Goal: Find specific page/section: Find specific page/section

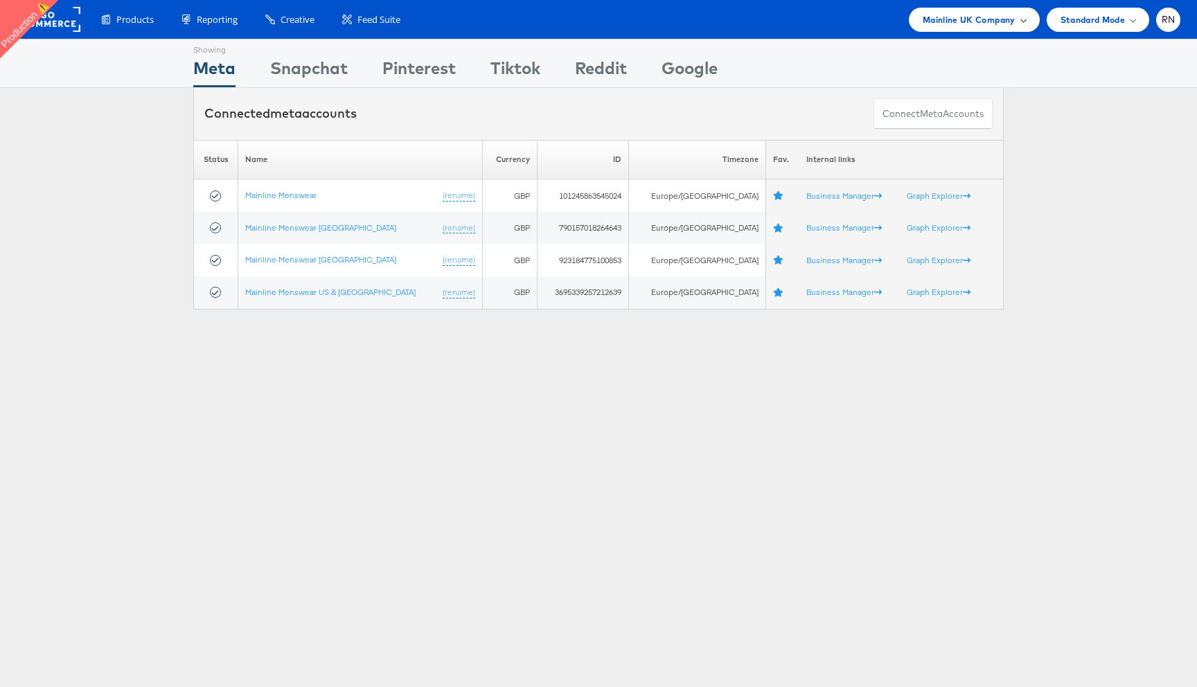
click at [920, 20] on div "Mainline UK Company" at bounding box center [974, 20] width 131 height 24
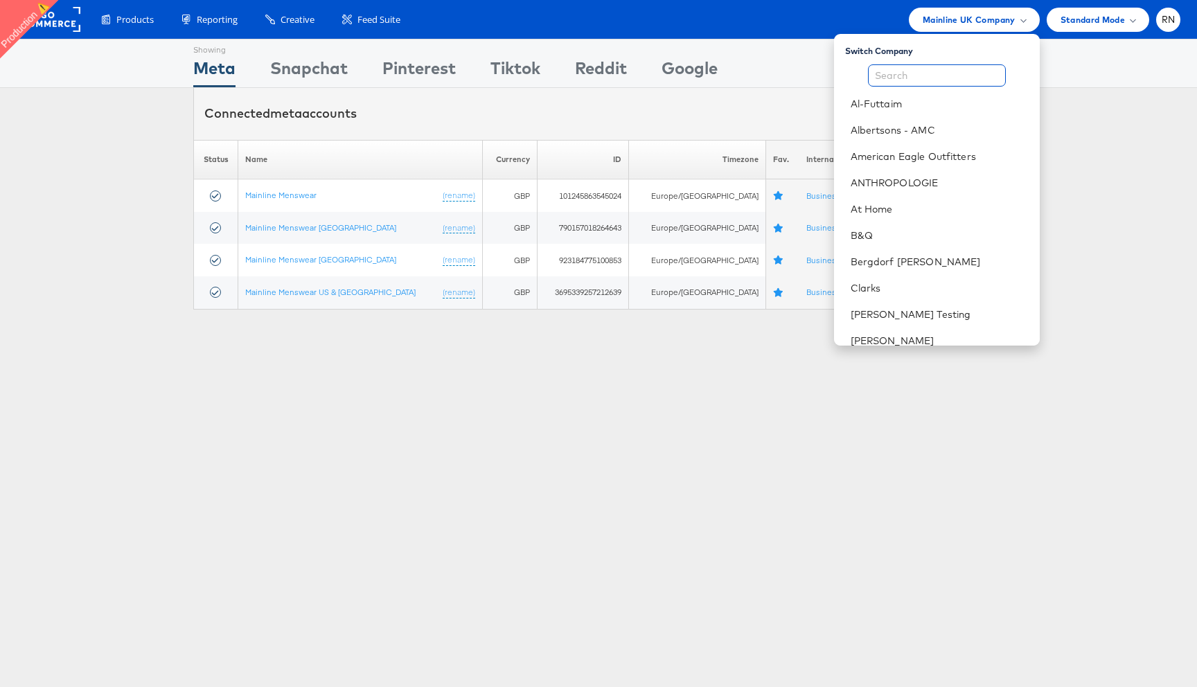
click at [917, 79] on input "text" at bounding box center [937, 75] width 138 height 22
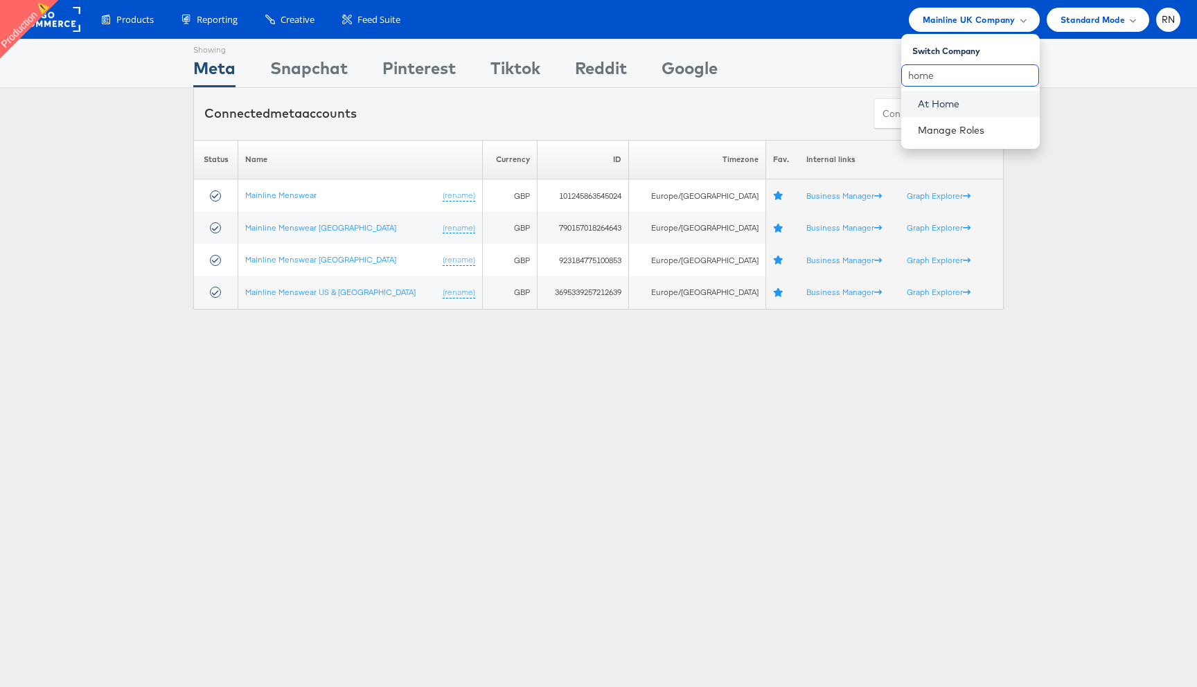
type input "home"
click at [921, 107] on link "At Home" at bounding box center [973, 104] width 111 height 14
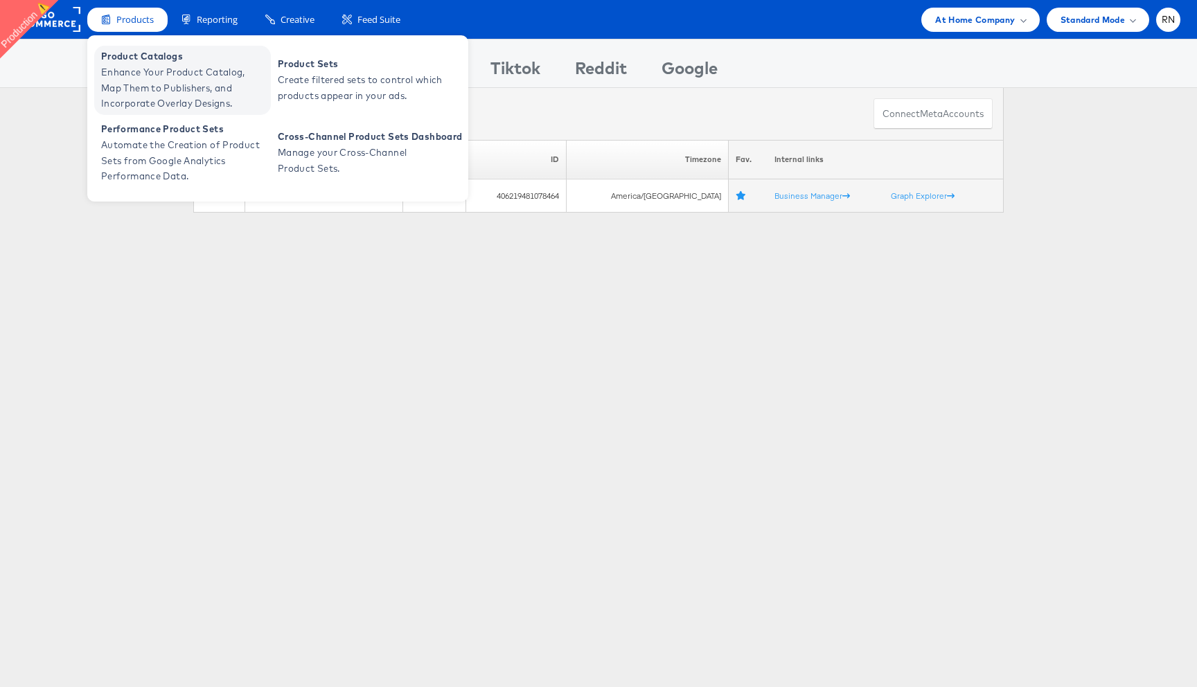
click at [189, 78] on span "Enhance Your Product Catalog, Map Them to Publishers, and Incorporate Overlay D…" at bounding box center [184, 87] width 166 height 47
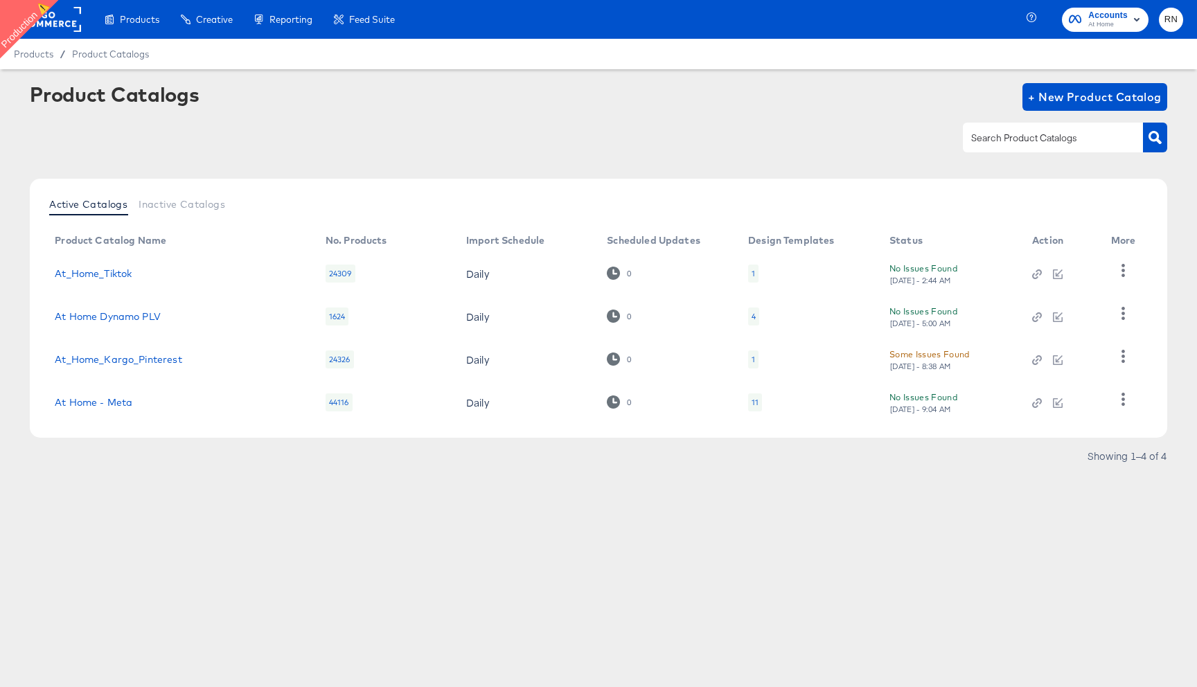
click at [980, 143] on input "text" at bounding box center [1043, 138] width 148 height 16
type input "home listing"
click at [716, 130] on div at bounding box center [599, 137] width 1138 height 31
click at [112, 401] on link "At Home - Meta" at bounding box center [94, 402] width 78 height 11
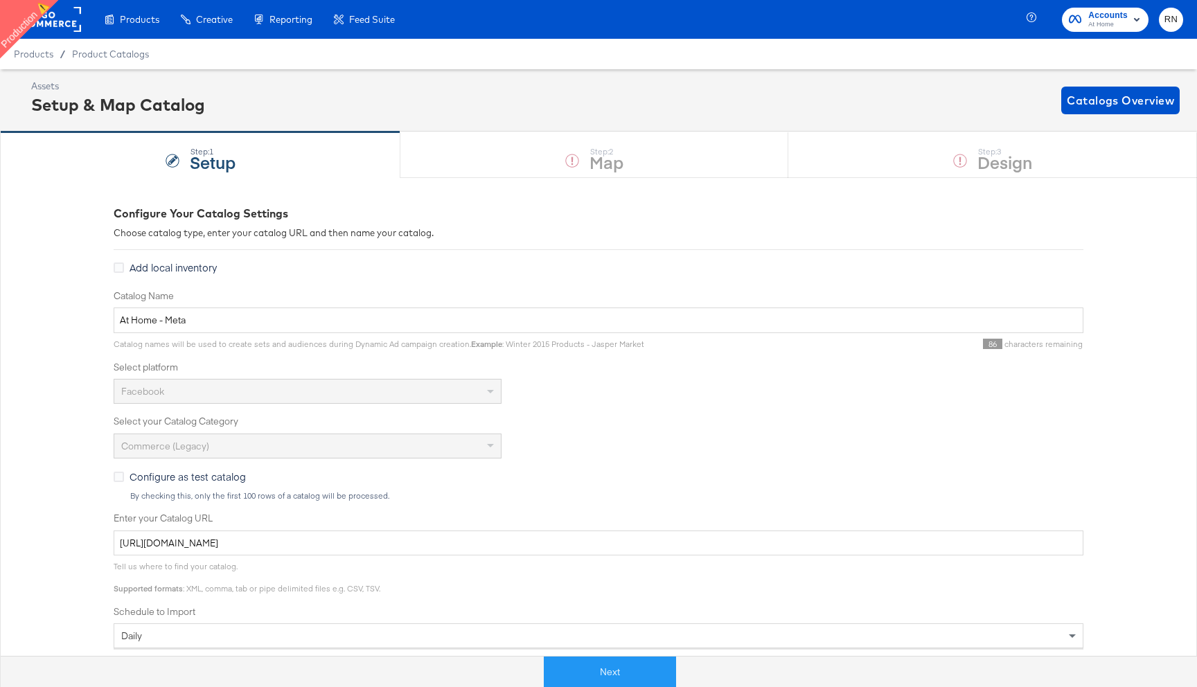
click at [55, 18] on rect at bounding box center [49, 19] width 64 height 25
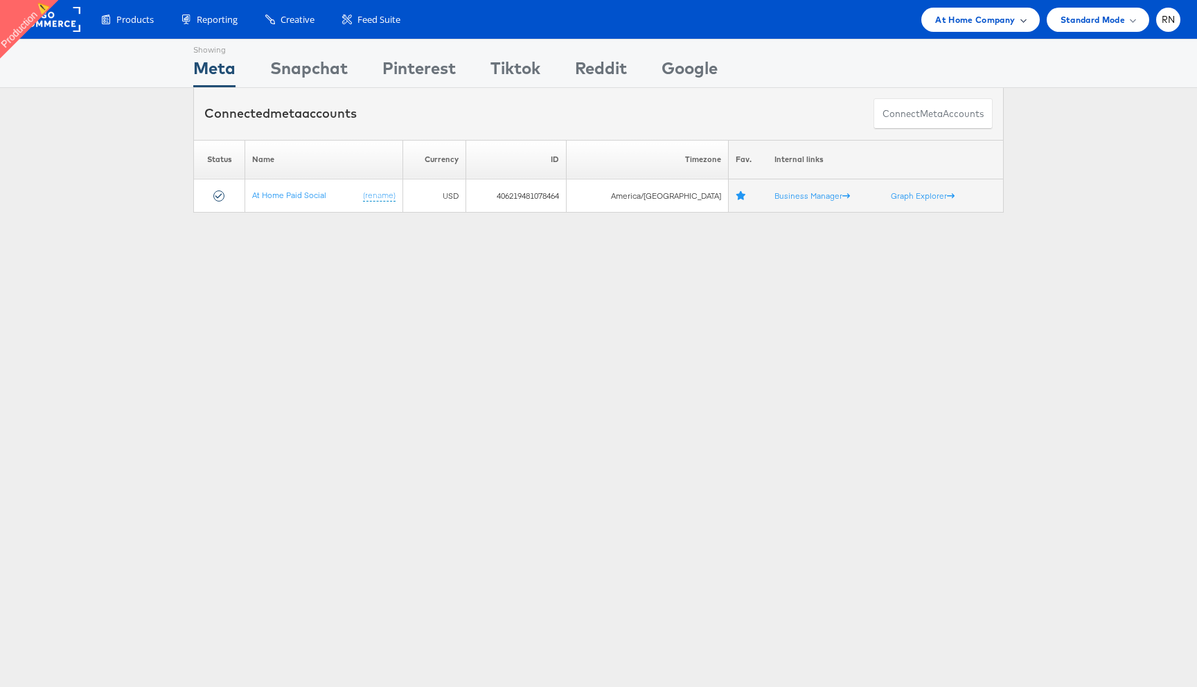
click at [989, 17] on span "At Home Company" at bounding box center [975, 19] width 80 height 15
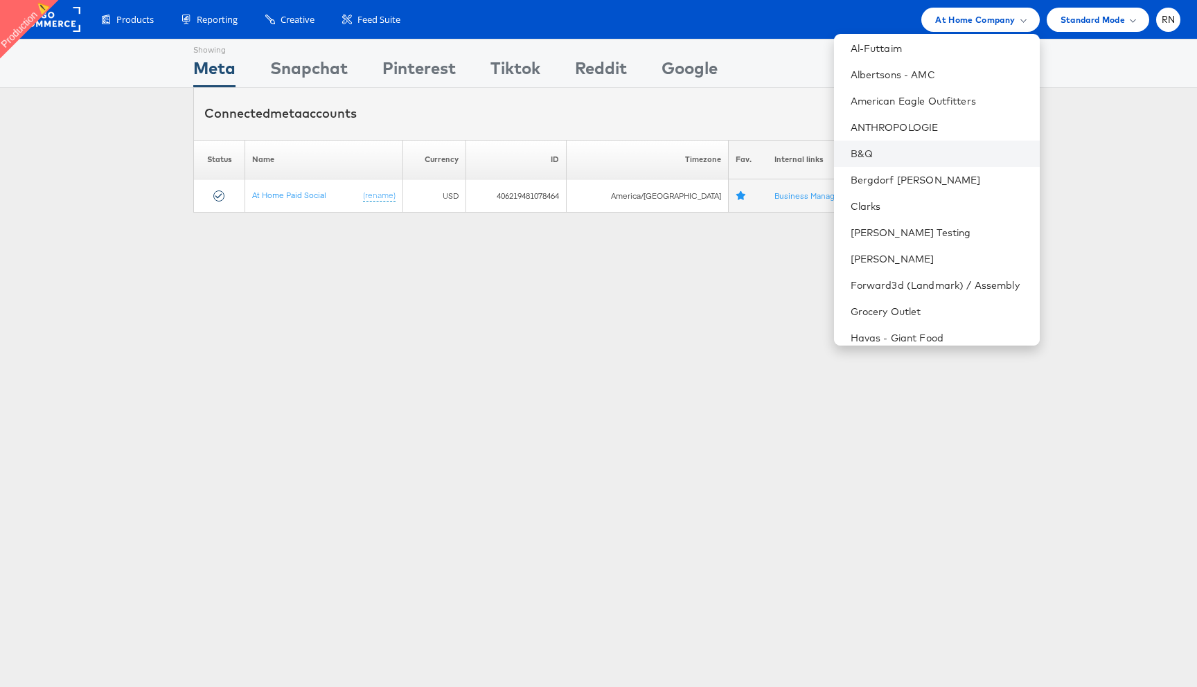
scroll to position [58, 0]
click at [897, 226] on link "[PERSON_NAME] Testing" at bounding box center [940, 231] width 178 height 14
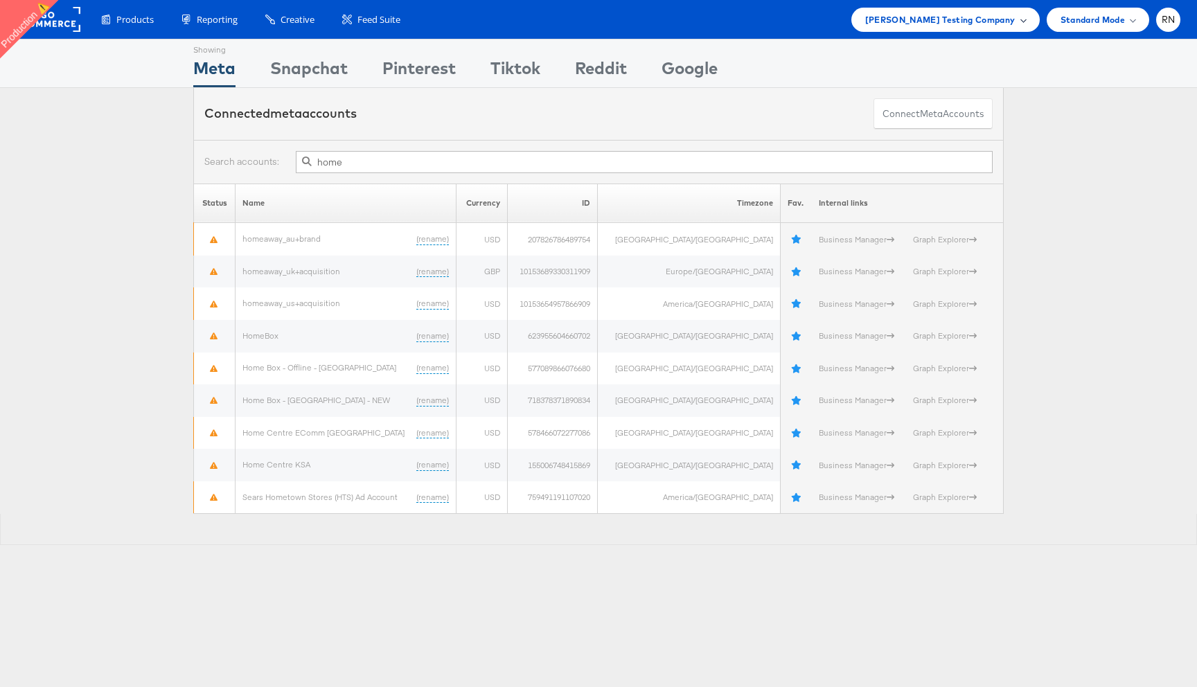
type input "home"
click at [958, 19] on span "Colin Clarke Testing Company" at bounding box center [940, 19] width 150 height 15
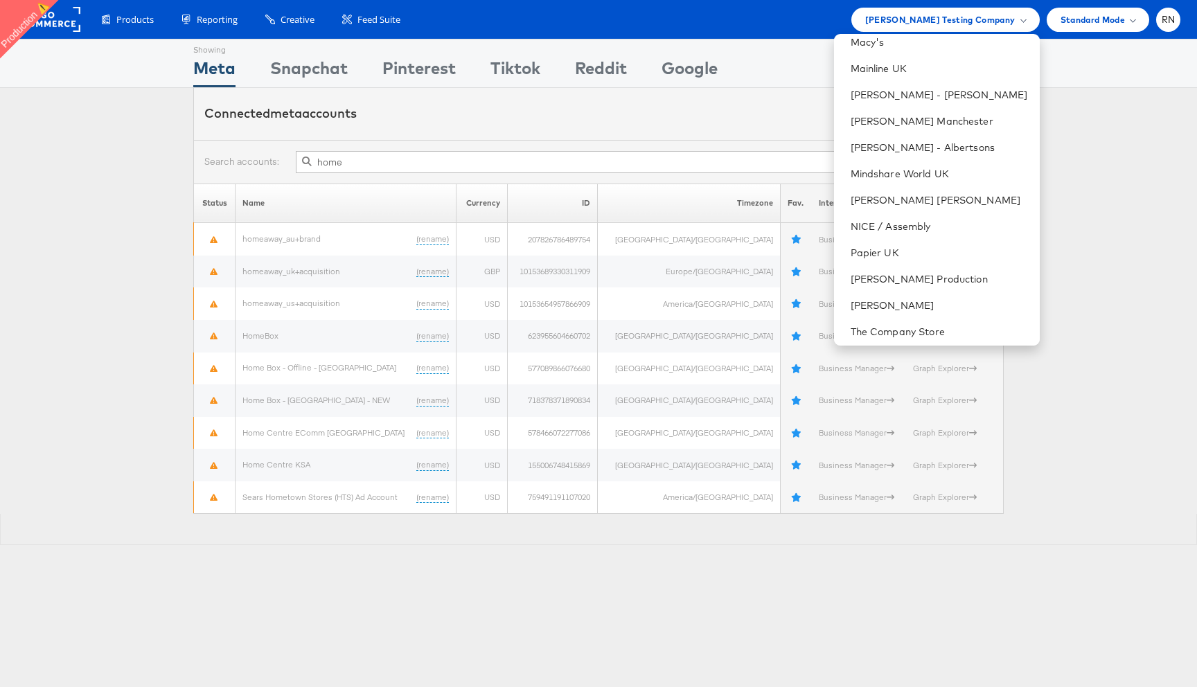
scroll to position [721, 0]
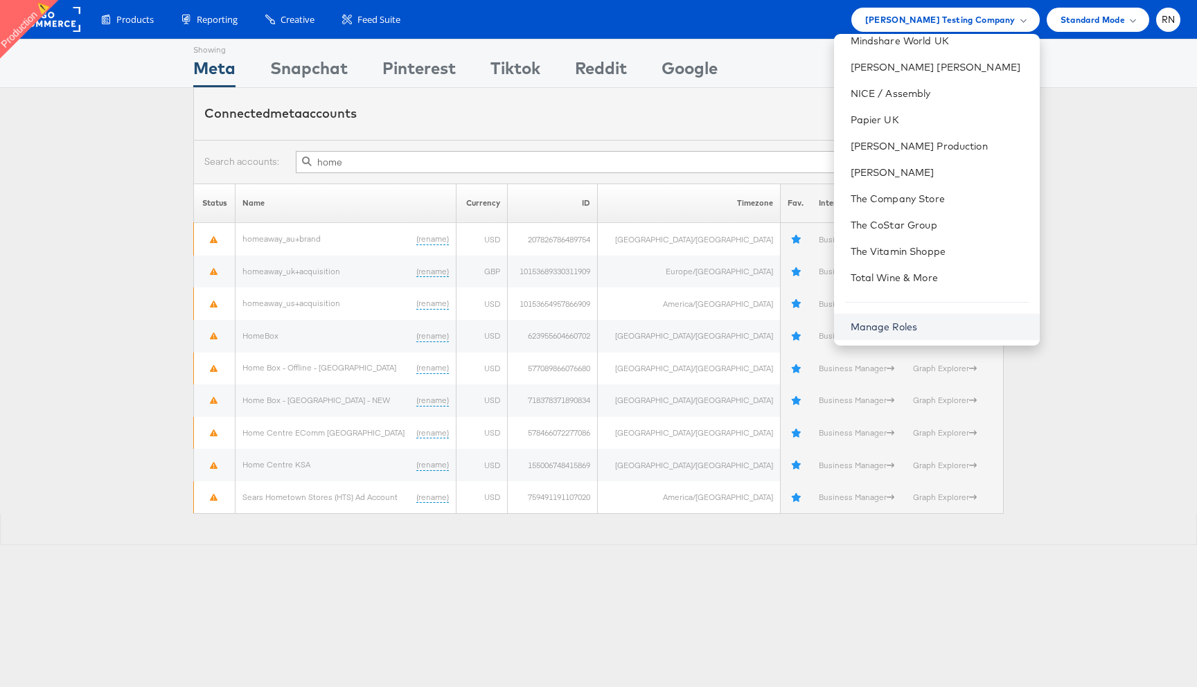
click at [908, 324] on link "Manage Roles" at bounding box center [884, 327] width 67 height 12
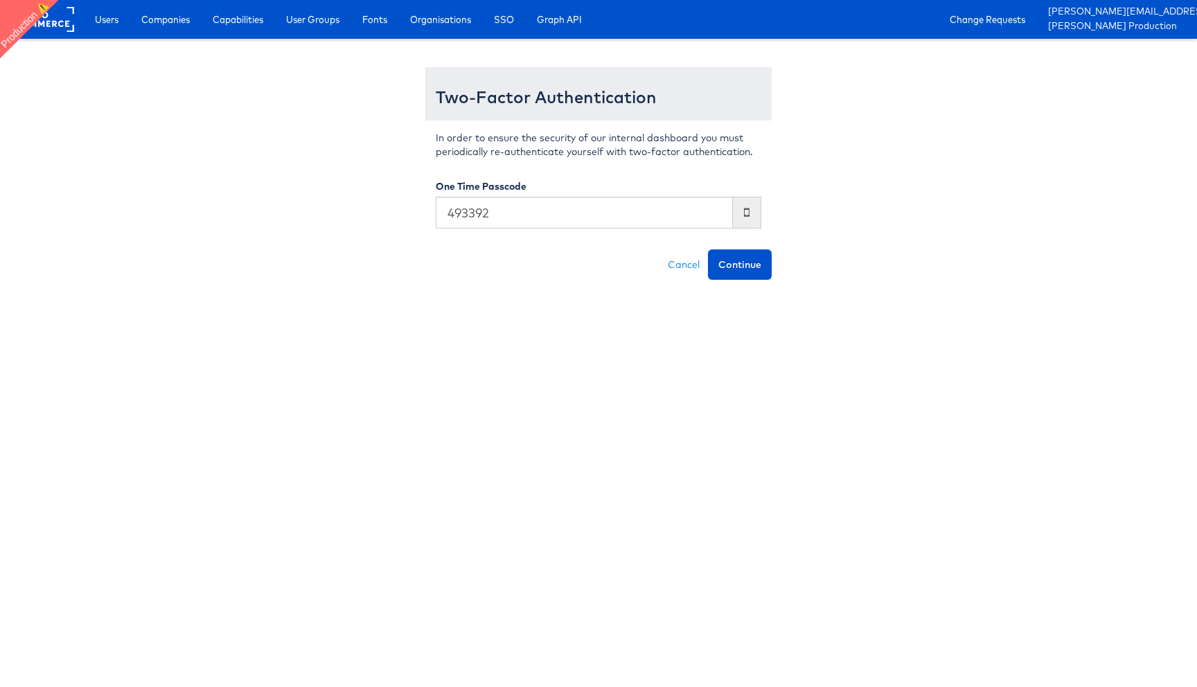
type input "493392"
click at [708, 249] on button "Continue" at bounding box center [740, 264] width 64 height 30
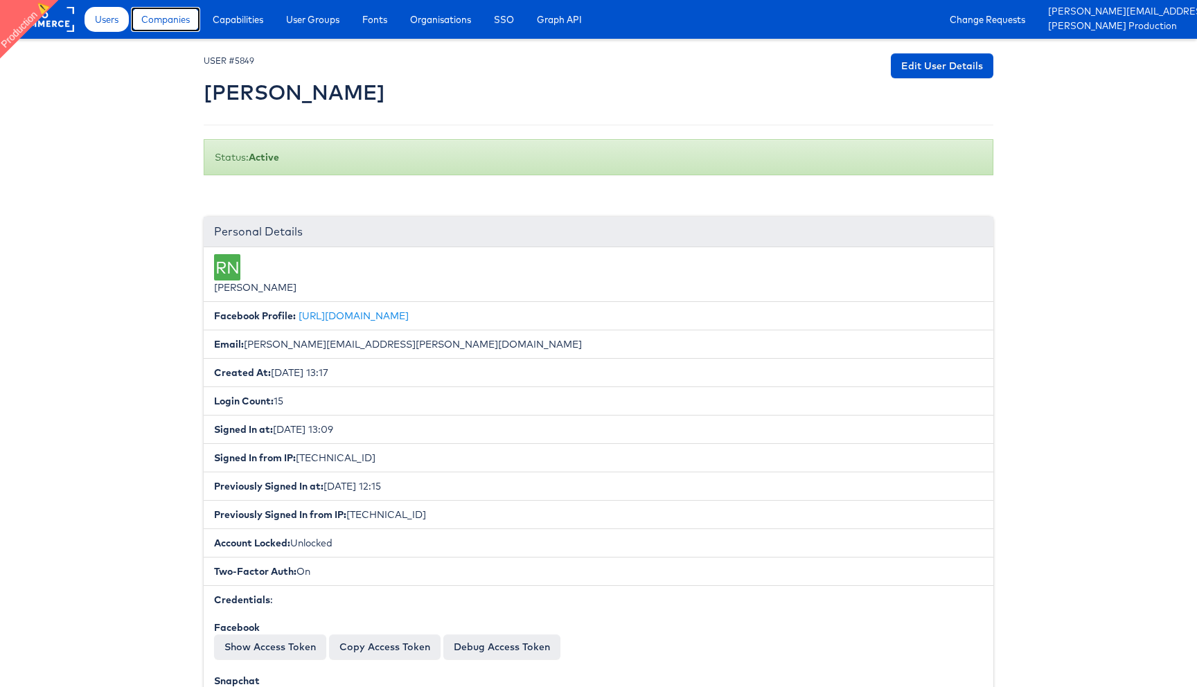
click at [172, 10] on link "Companies" at bounding box center [165, 19] width 69 height 25
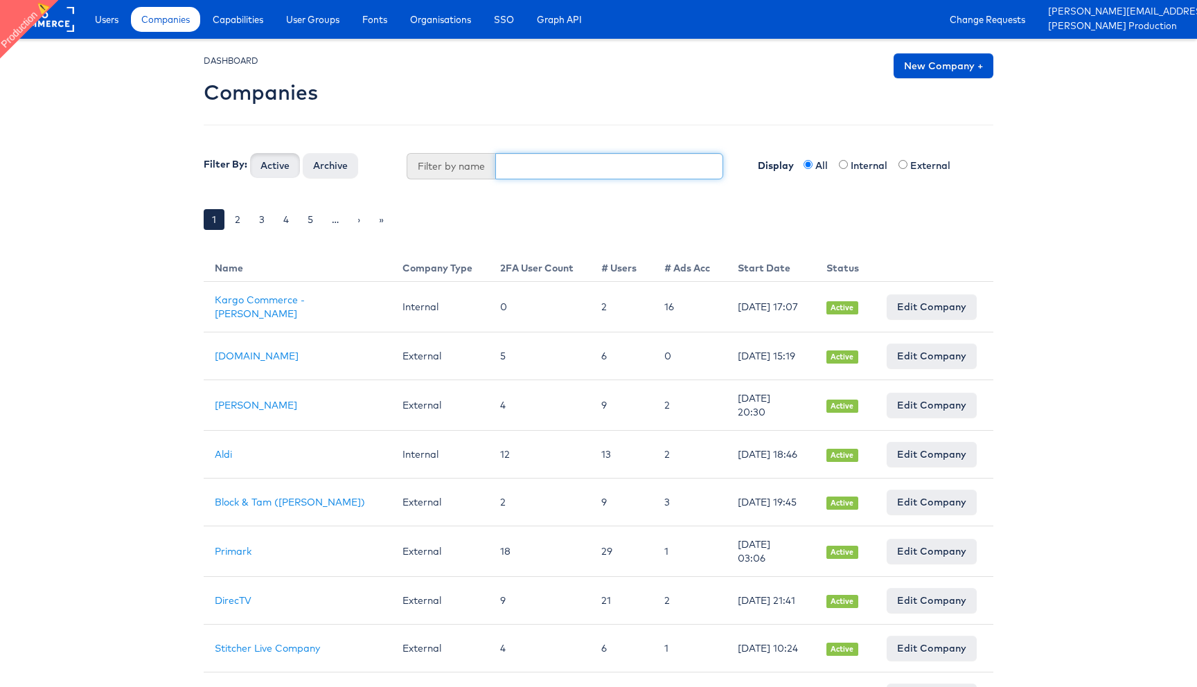
click at [538, 170] on input "text" at bounding box center [609, 166] width 229 height 26
type input "home"
click at [250, 153] on button "Active" at bounding box center [275, 165] width 50 height 25
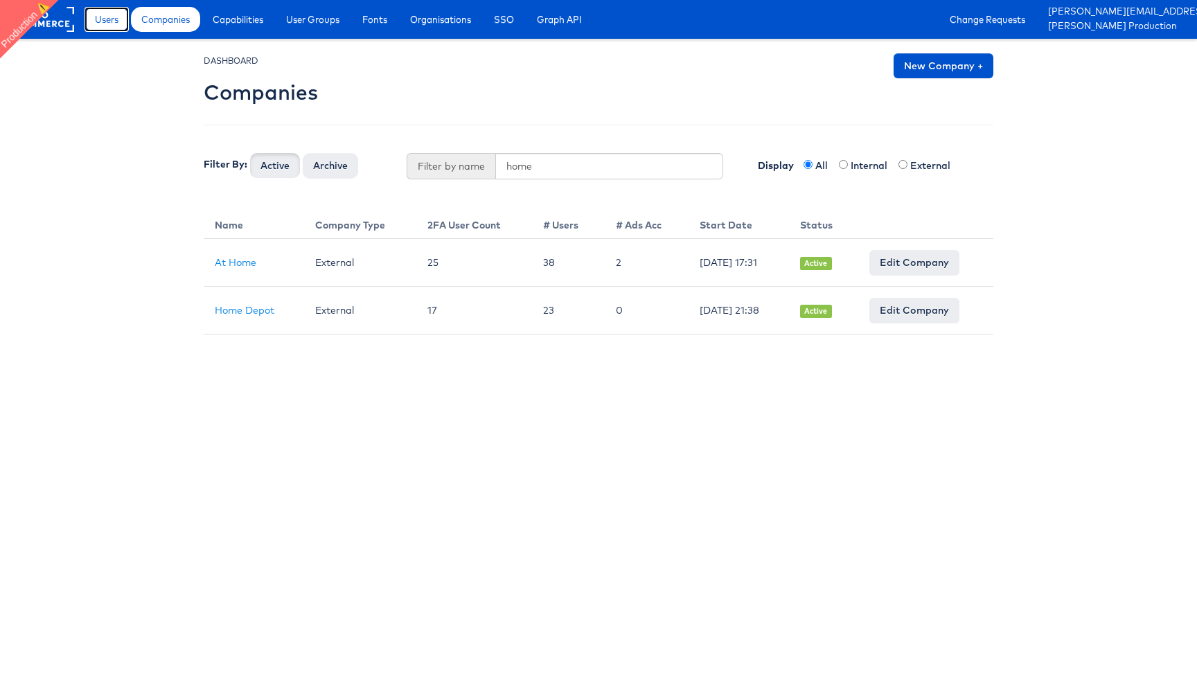
click at [116, 16] on span "Users" at bounding box center [107, 19] width 24 height 14
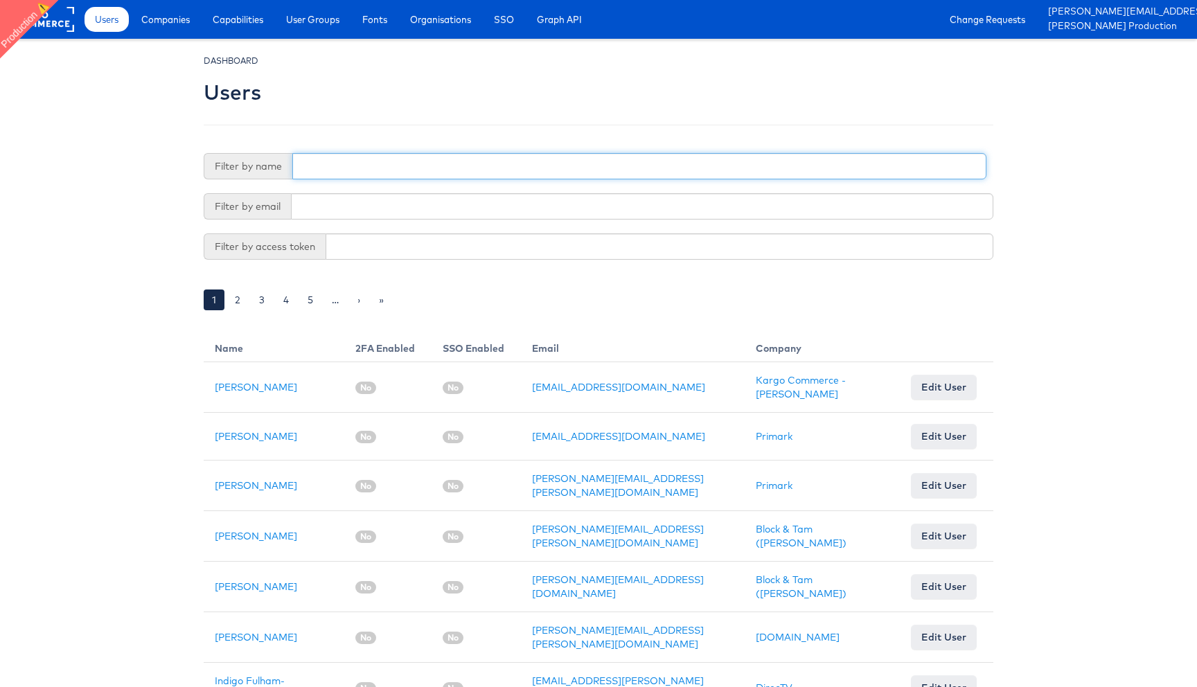
click at [479, 167] on input "text" at bounding box center [639, 166] width 694 height 26
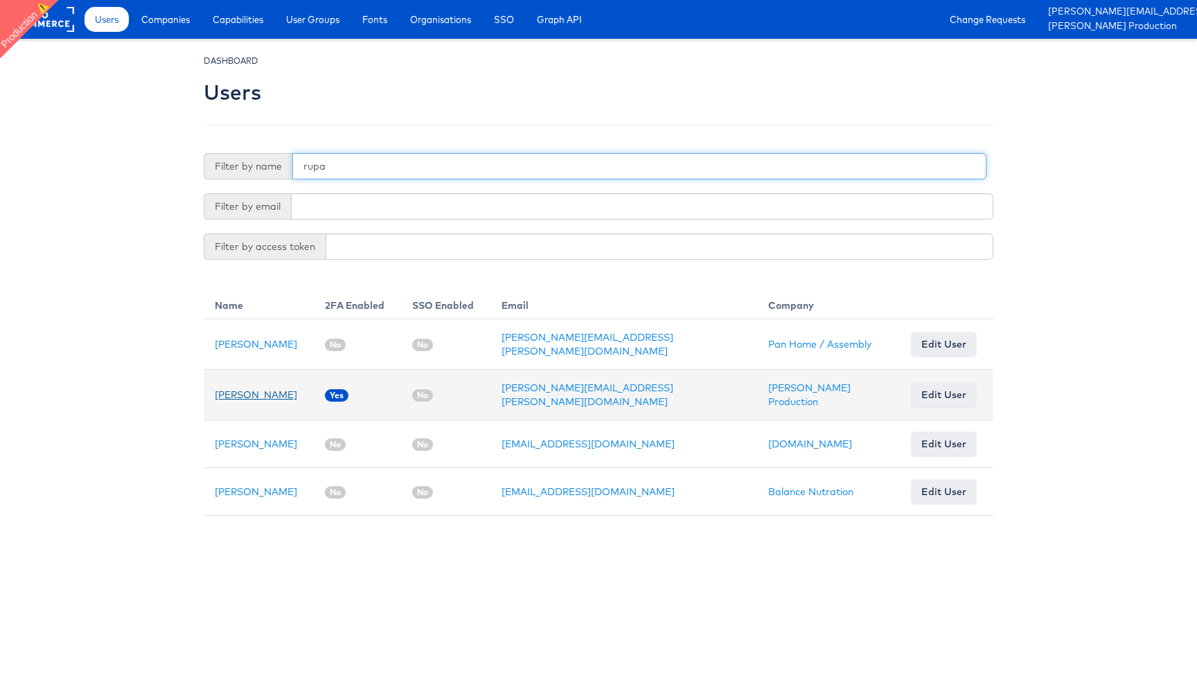
type input "rupa"
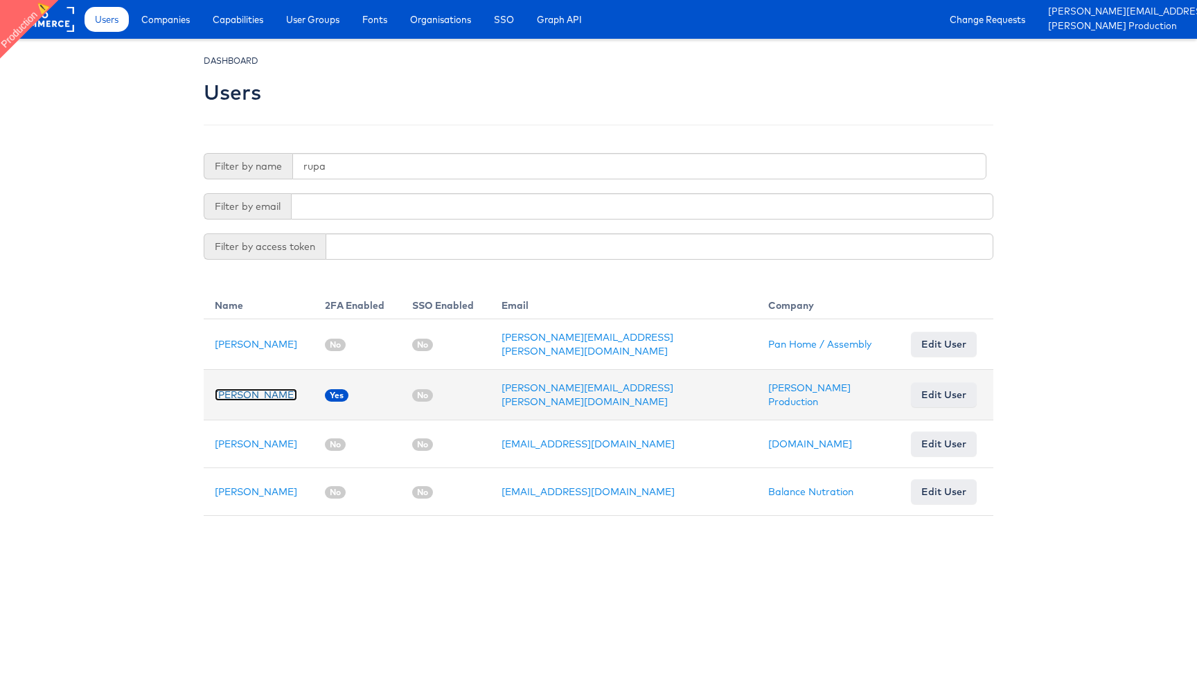
click at [256, 396] on link "[PERSON_NAME]" at bounding box center [256, 395] width 82 height 12
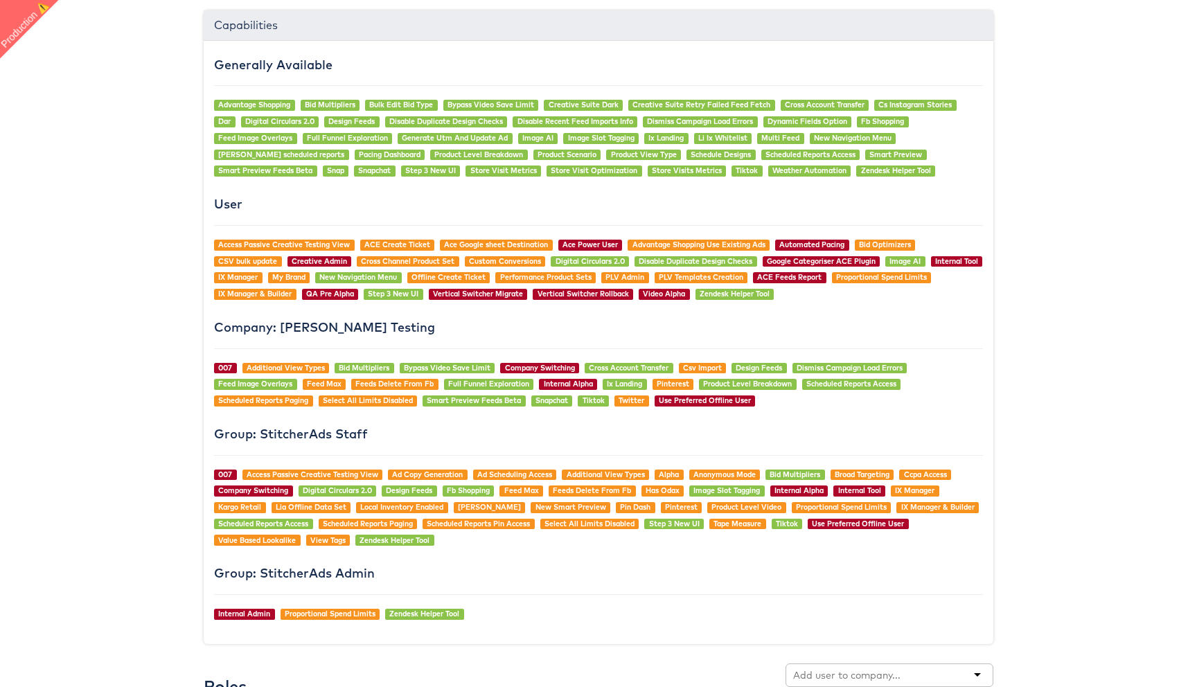
scroll to position [1150, 0]
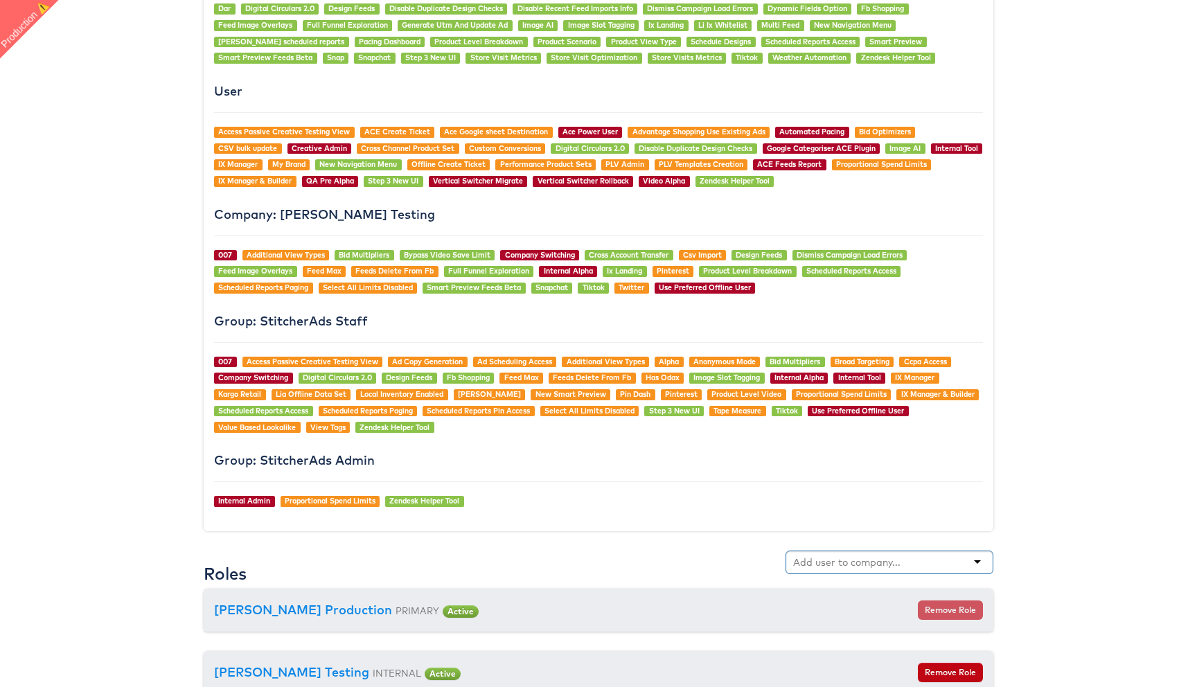
click at [861, 557] on input "text" at bounding box center [847, 563] width 109 height 14
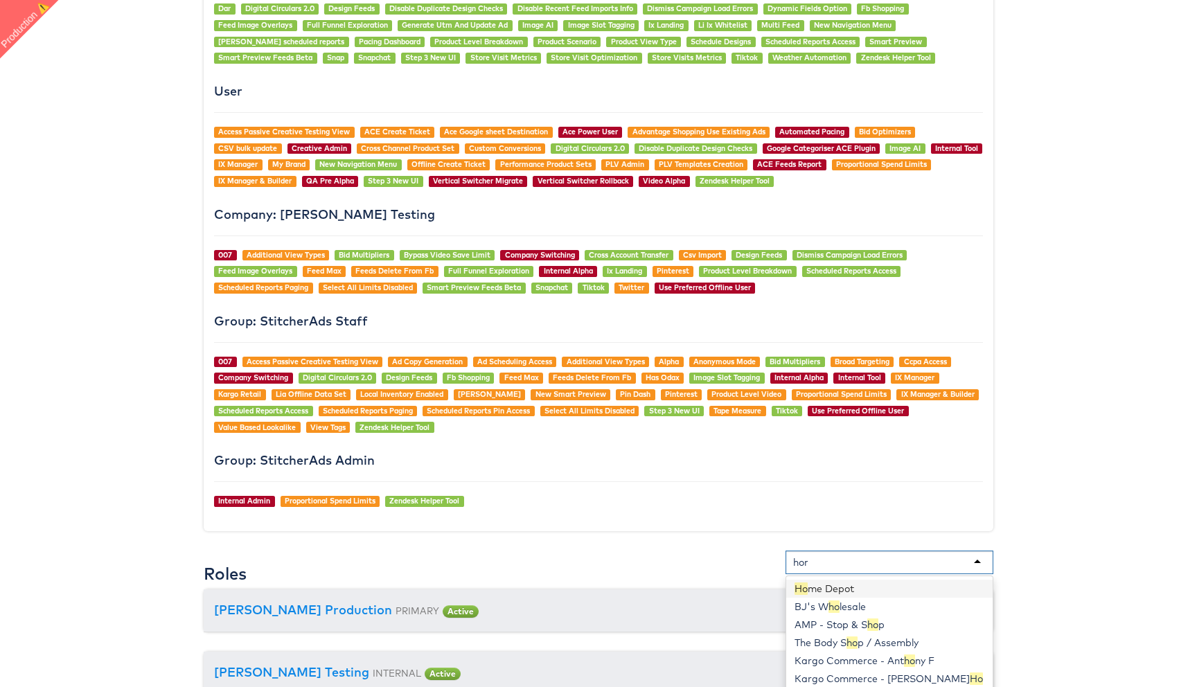
type input "home"
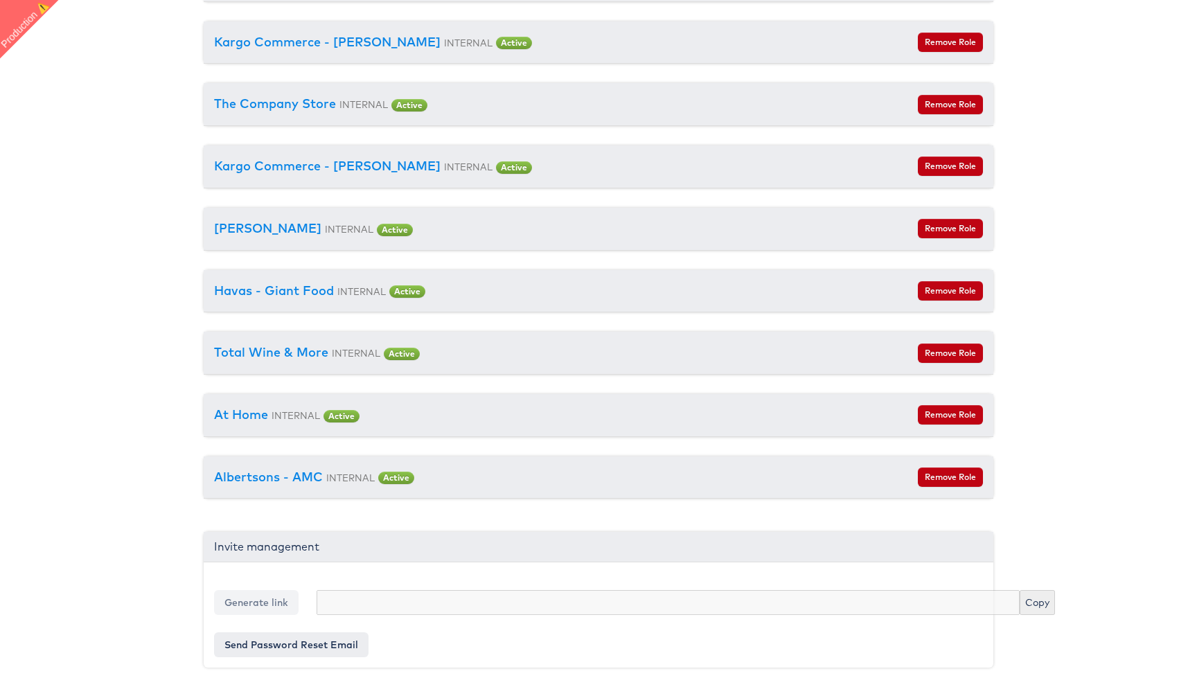
scroll to position [0, 0]
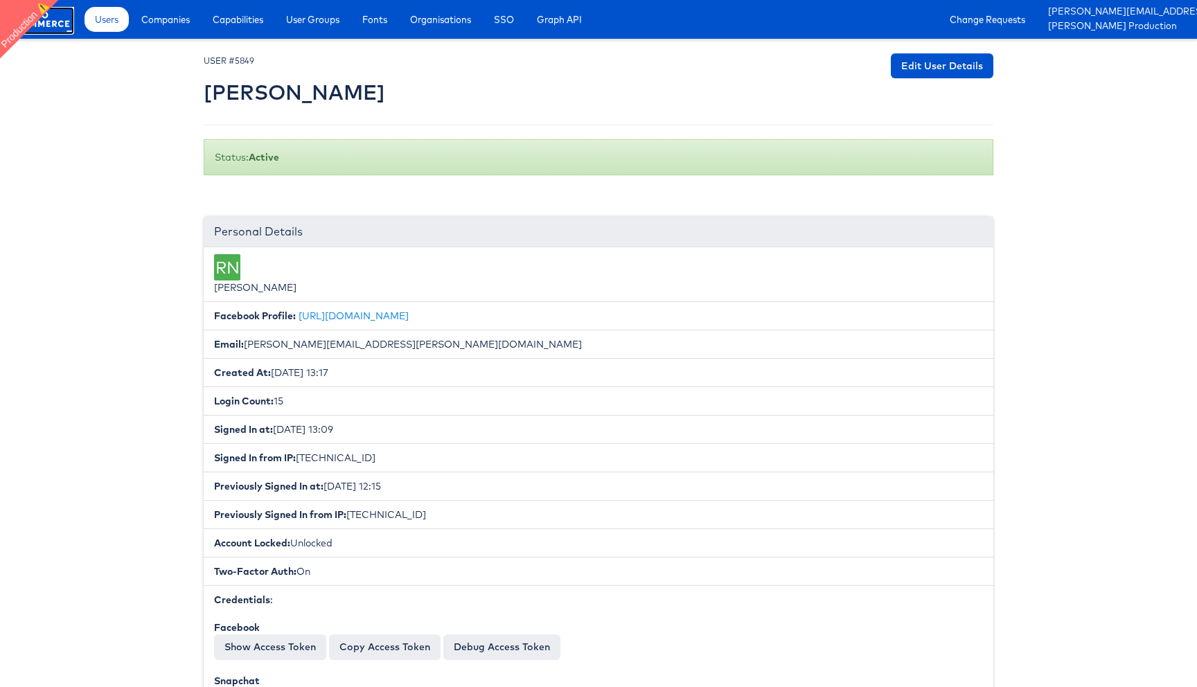
click at [43, 28] on rect at bounding box center [42, 19] width 64 height 25
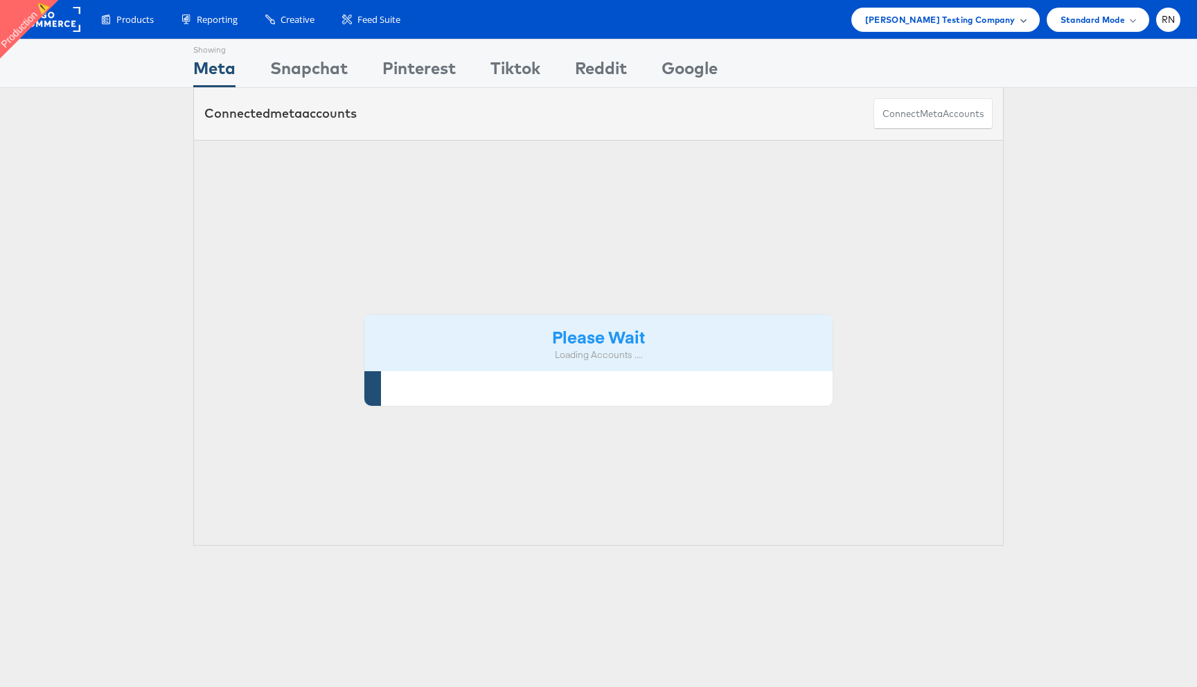
click at [933, 25] on span "Colin Clarke Testing Company" at bounding box center [940, 19] width 150 height 15
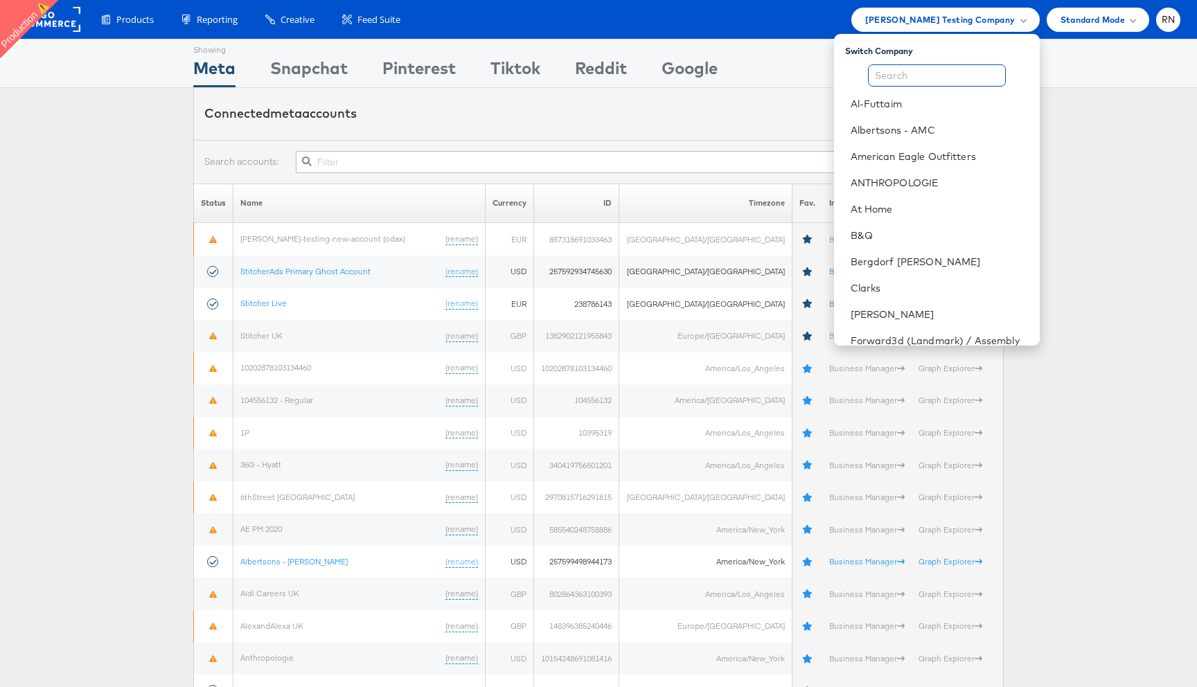
click at [917, 76] on input "text" at bounding box center [937, 75] width 138 height 22
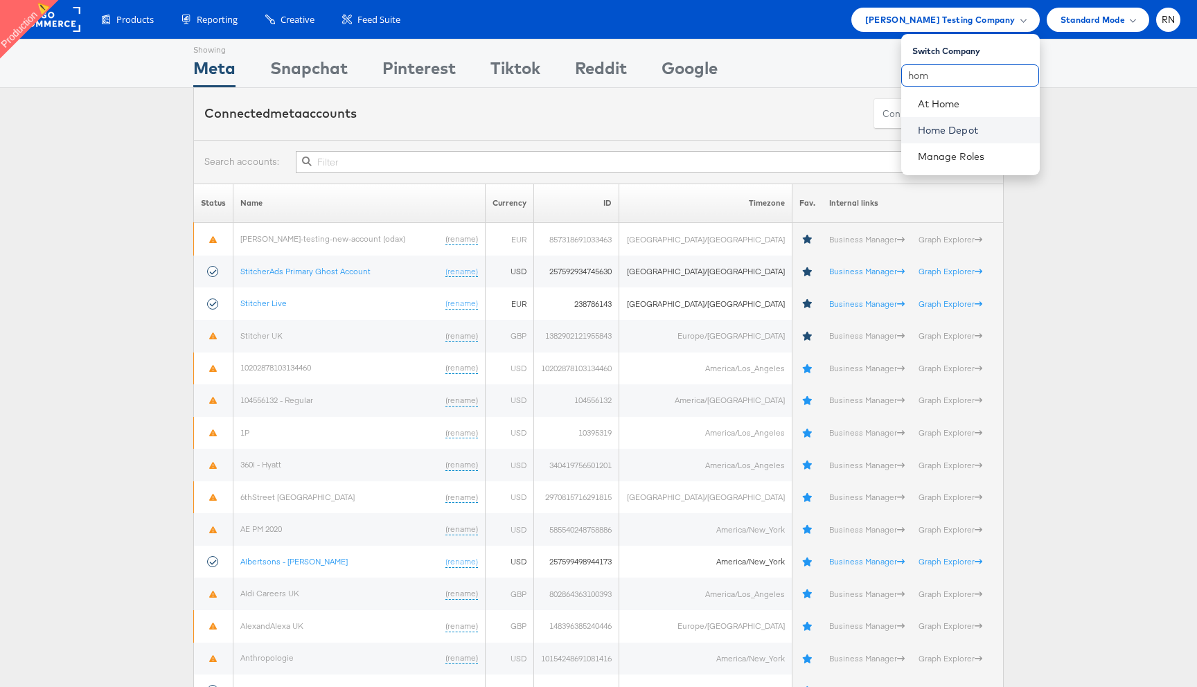
type input "hom"
click at [925, 123] on link "Home Depot" at bounding box center [973, 130] width 111 height 14
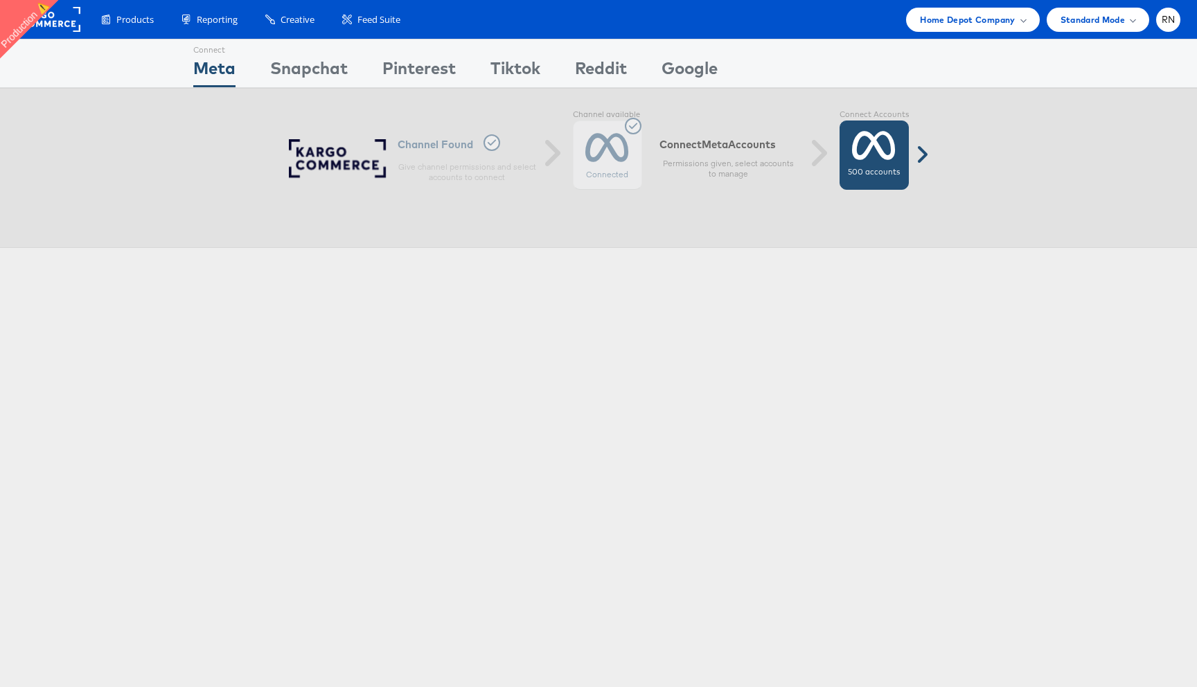
click at [874, 161] on icon at bounding box center [874, 145] width 44 height 35
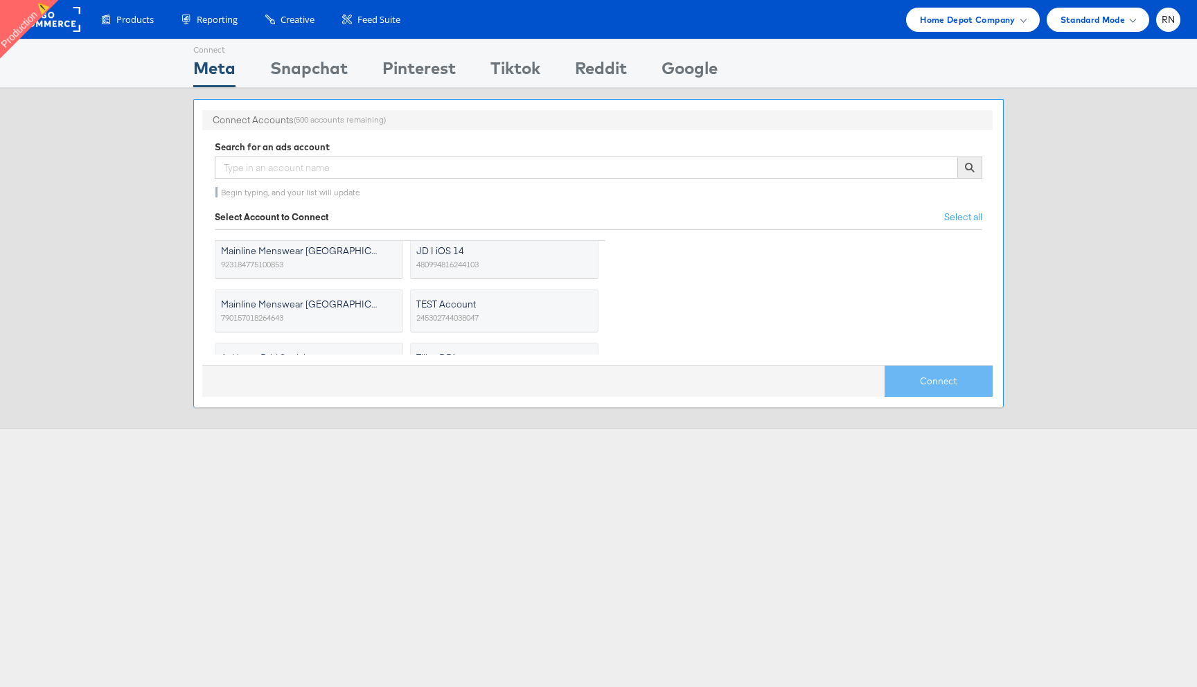
scroll to position [377, 0]
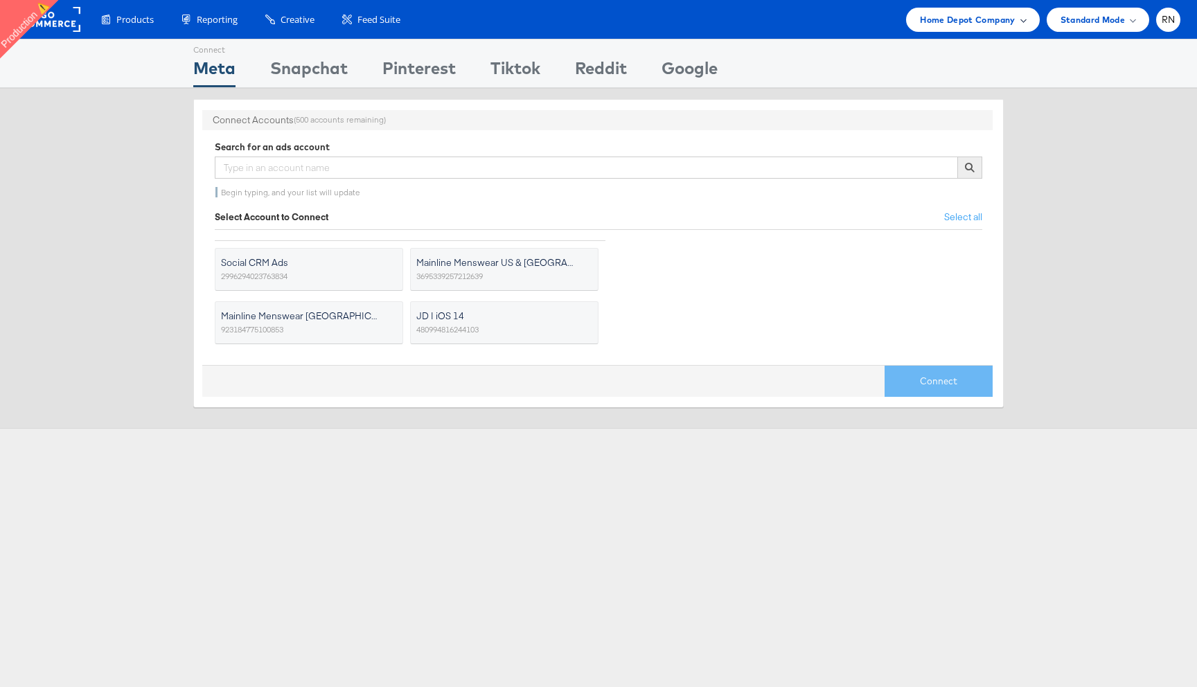
click at [982, 20] on span "Home Depot Company" at bounding box center [967, 19] width 95 height 15
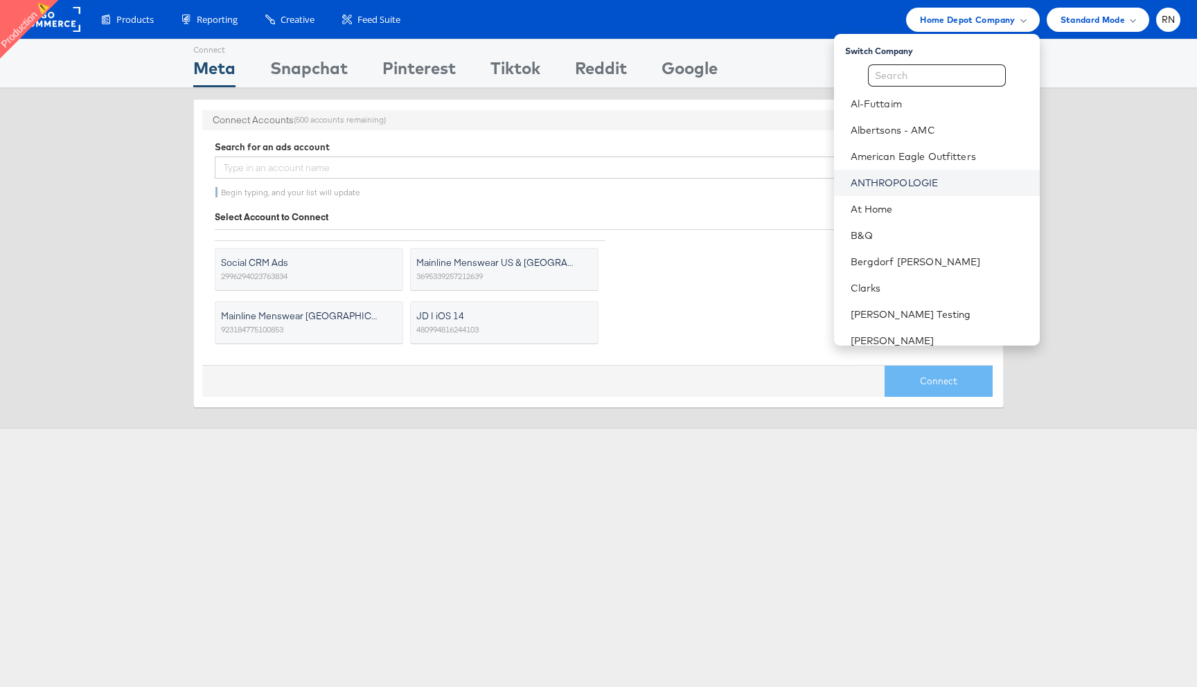
click at [905, 185] on link "ANTHROPOLOGIE" at bounding box center [940, 183] width 178 height 14
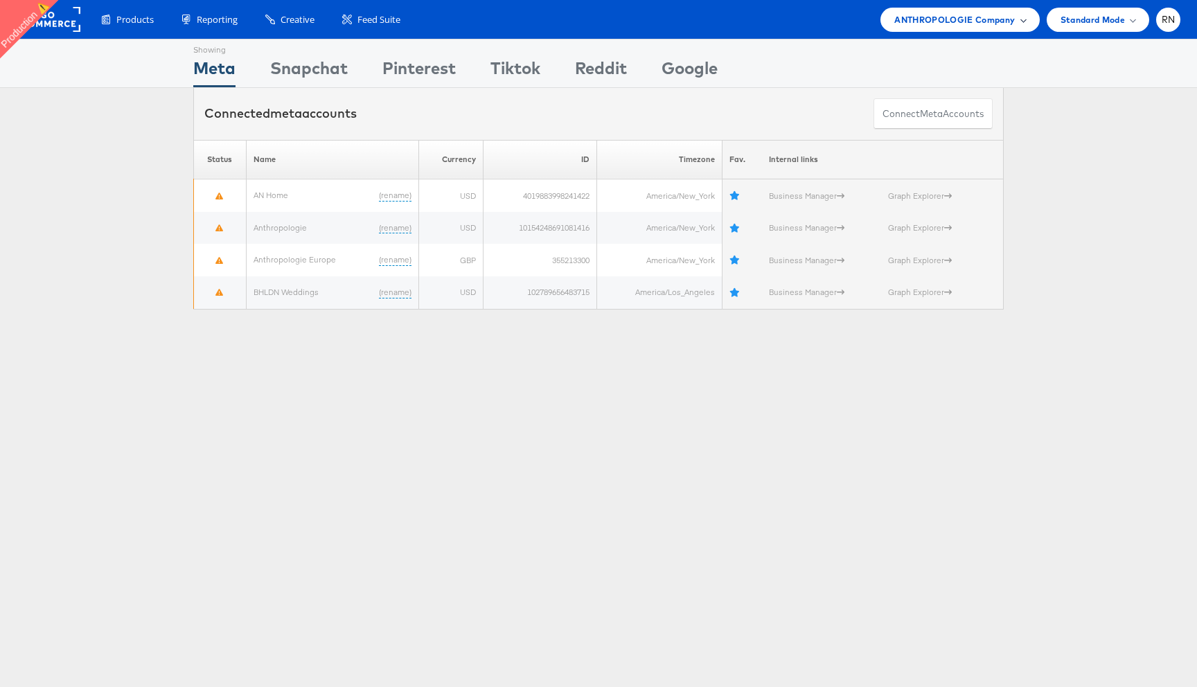
click at [956, 28] on div "ANTHROPOLOGIE Company" at bounding box center [960, 20] width 159 height 24
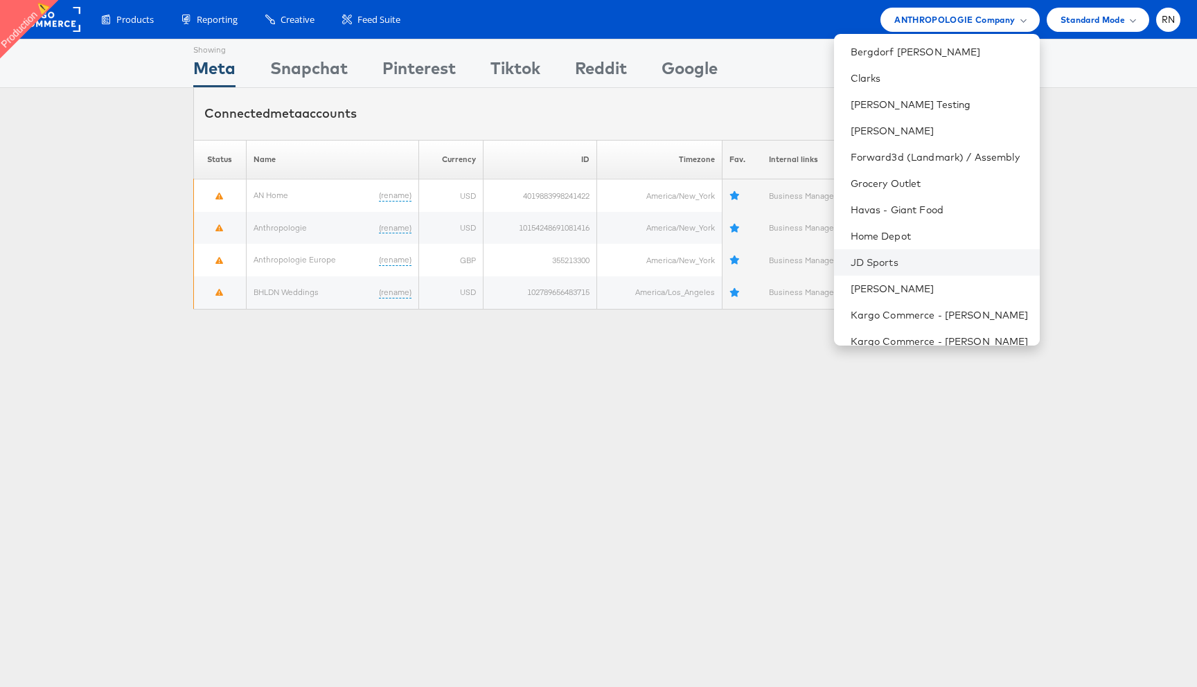
scroll to position [167, 0]
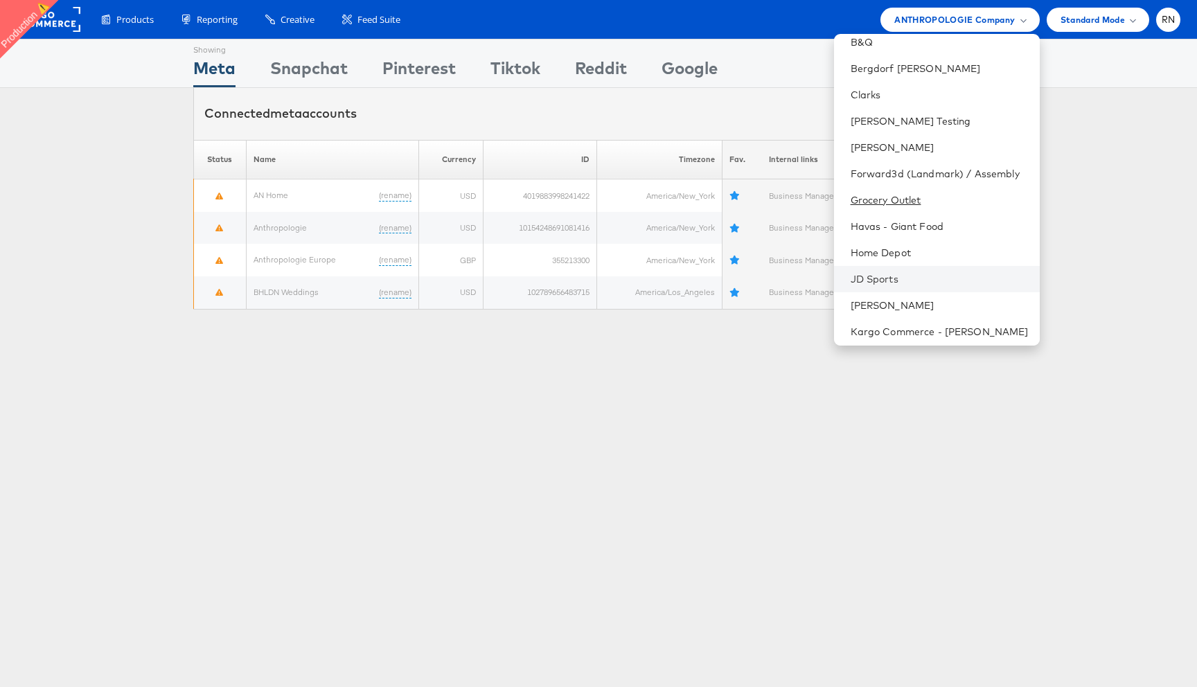
click at [940, 196] on link "Grocery Outlet" at bounding box center [940, 200] width 178 height 14
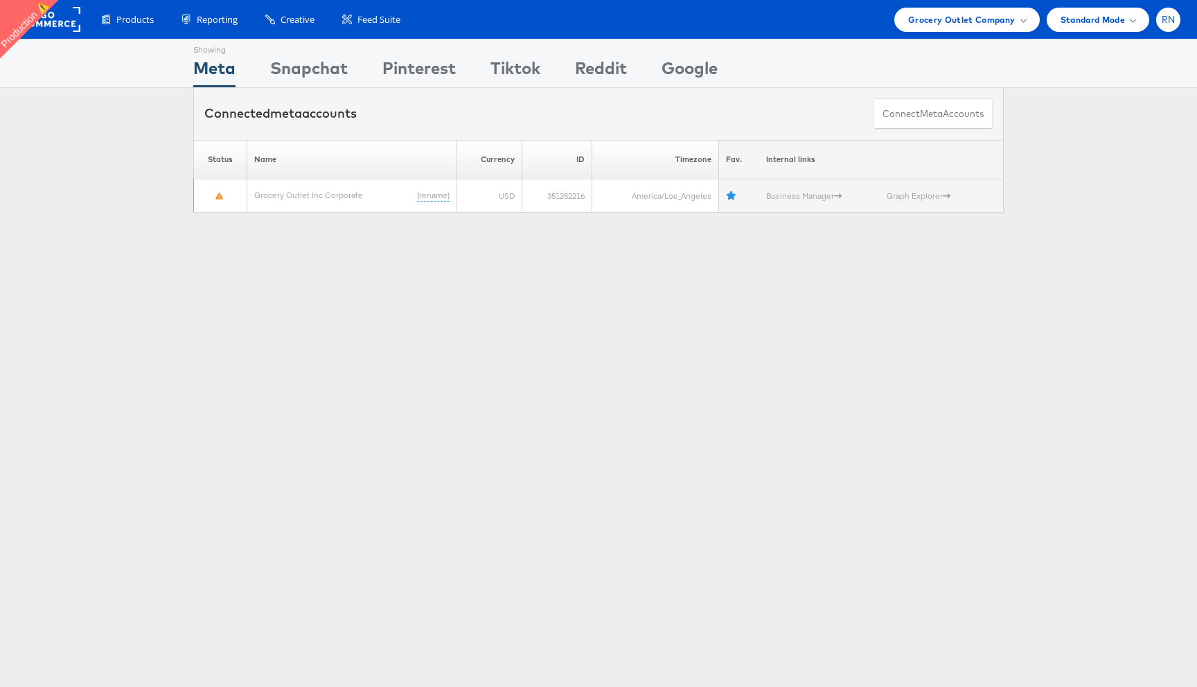
click at [1170, 21] on span "RN" at bounding box center [1169, 19] width 14 height 9
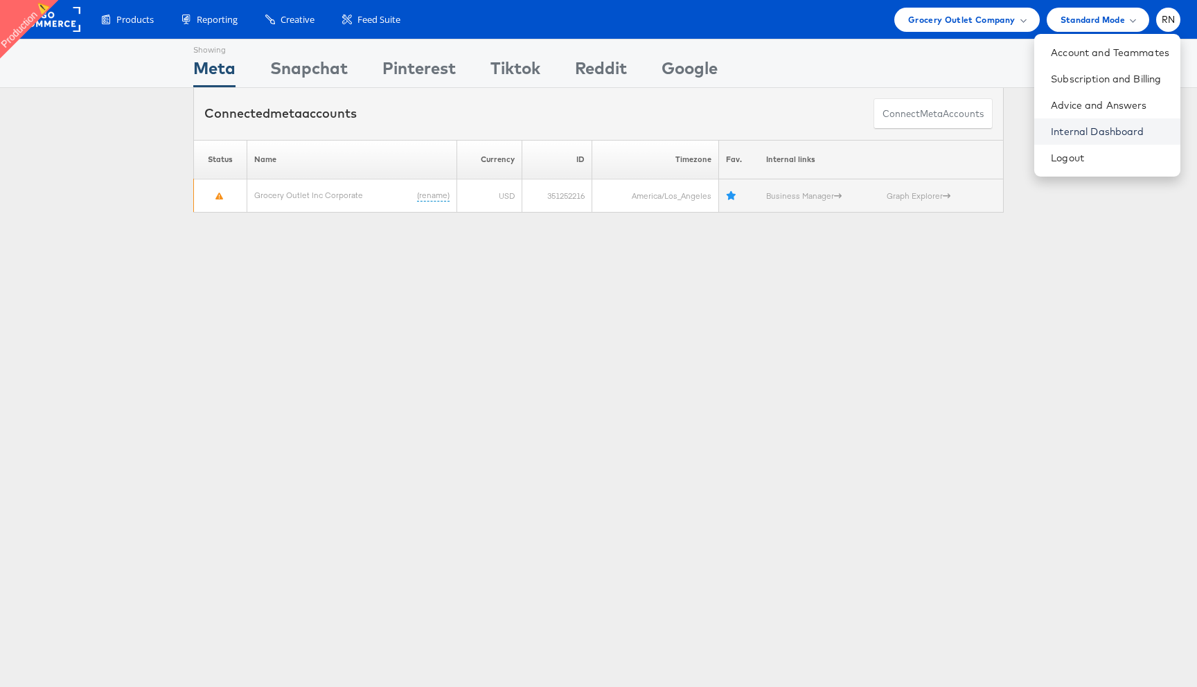
click at [1098, 126] on link "Internal Dashboard" at bounding box center [1110, 132] width 118 height 14
click at [942, 24] on span "Grocery Outlet Company" at bounding box center [961, 19] width 107 height 15
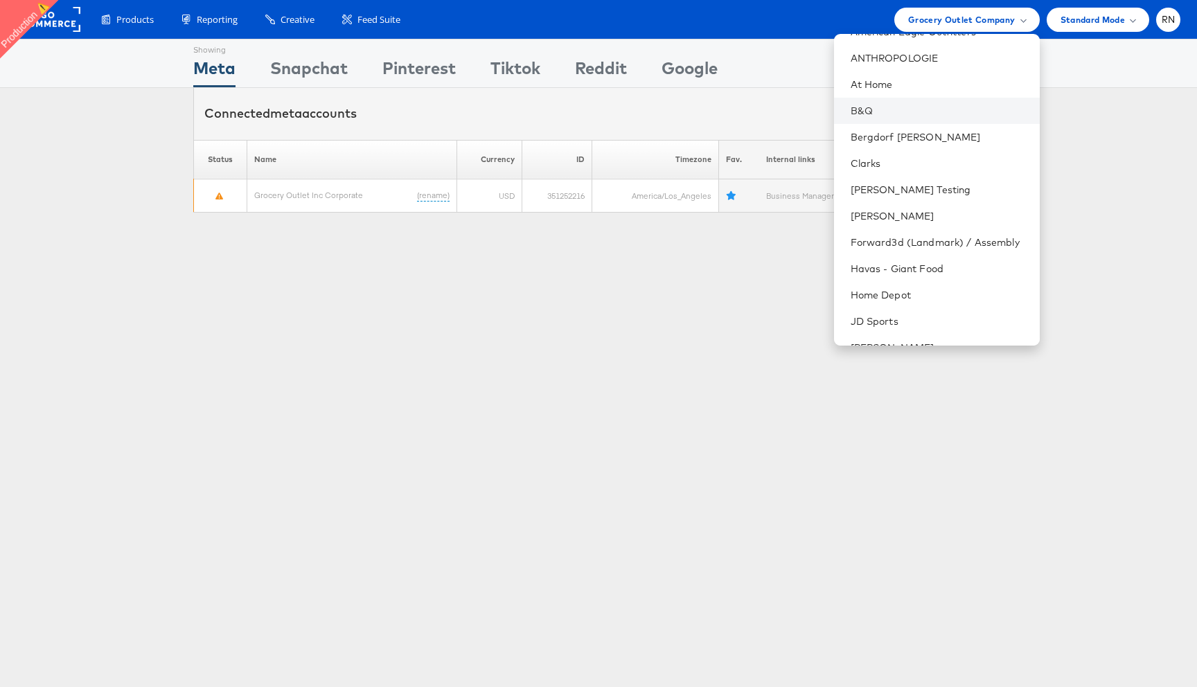
scroll to position [133, 0]
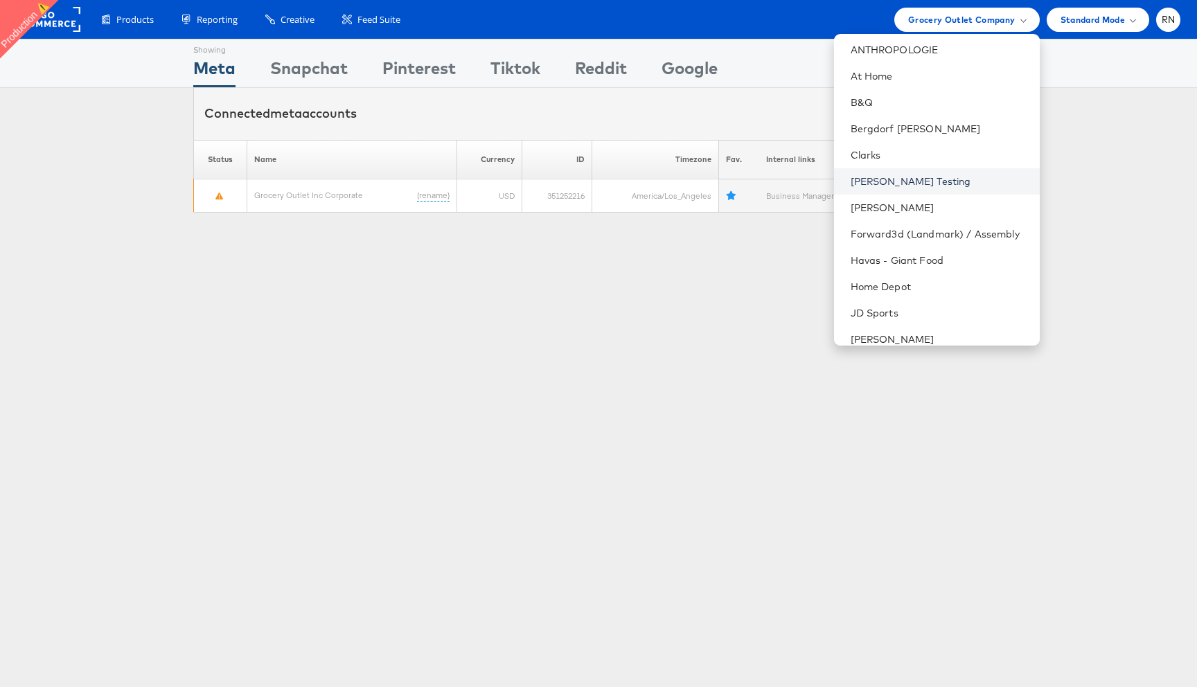
click at [897, 183] on link "[PERSON_NAME] Testing" at bounding box center [940, 182] width 178 height 14
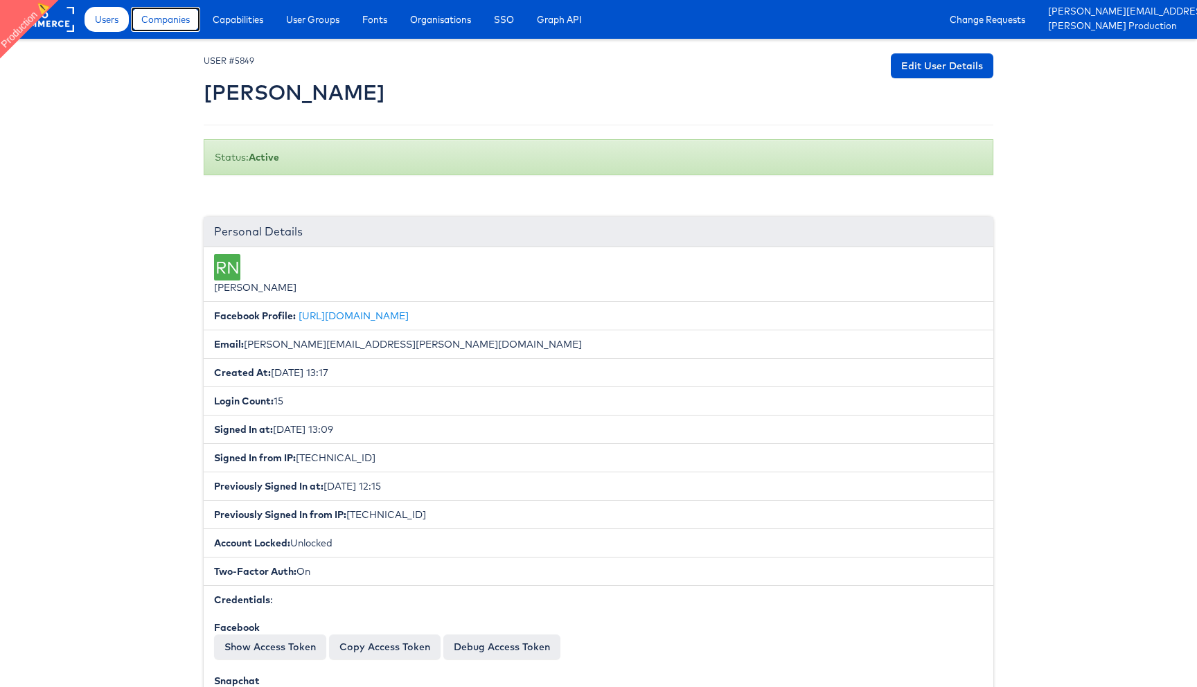
click at [161, 28] on link "Companies" at bounding box center [165, 19] width 69 height 25
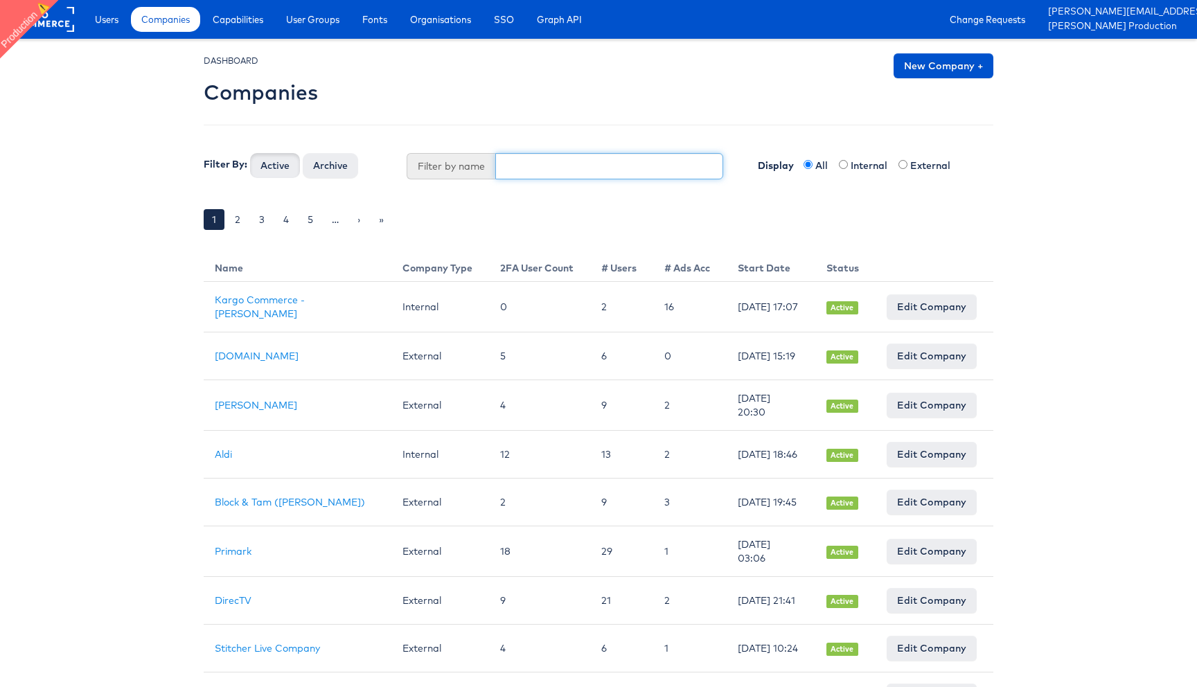
click at [527, 172] on input "text" at bounding box center [609, 166] width 229 height 26
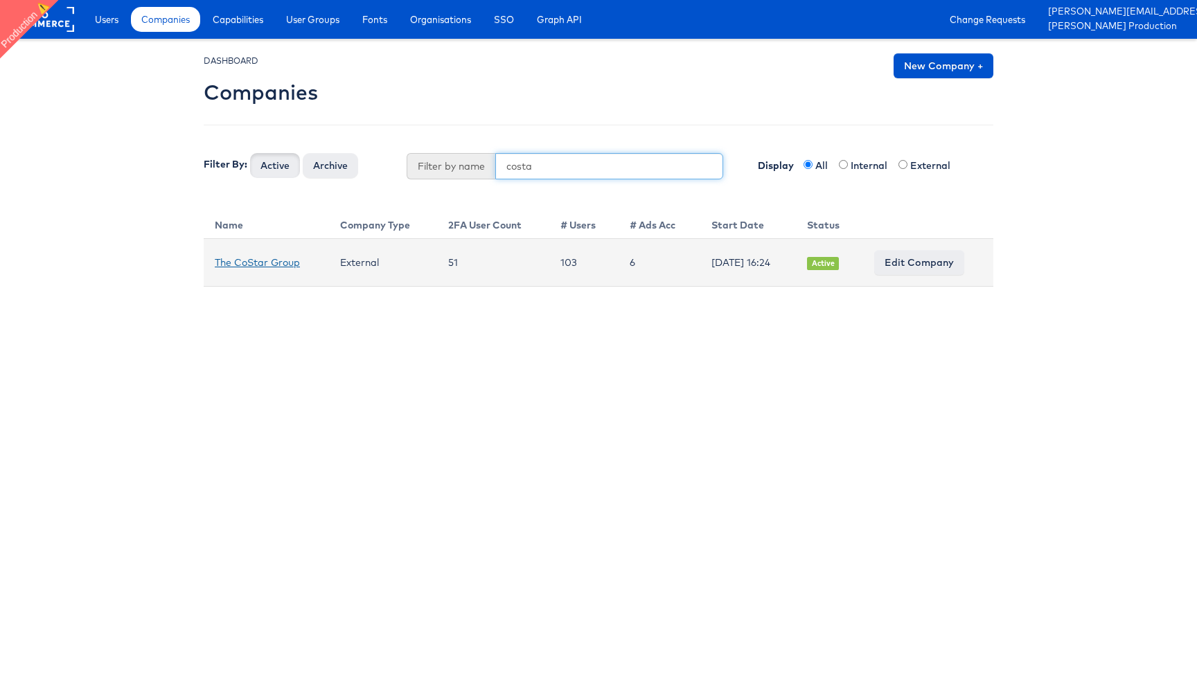
type input "costa"
click at [267, 261] on link "The CoStar Group" at bounding box center [257, 262] width 85 height 12
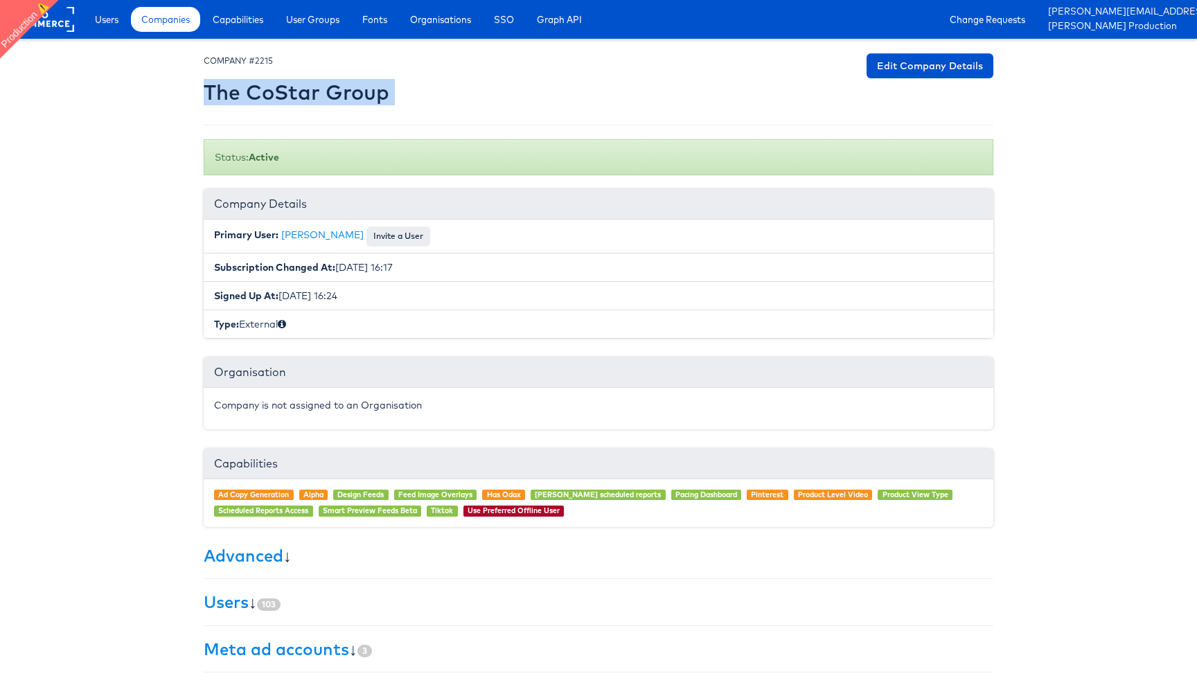
drag, startPoint x: 198, startPoint y: 94, endPoint x: 208, endPoint y: 91, distance: 9.9
click at [208, 91] on div "× Set primary user The current primary user will be reverted back to their orig…" at bounding box center [598, 439] width 811 height 773
copy div "The CoStar Group Edit Company Details"
click at [167, 19] on span "Companies" at bounding box center [165, 19] width 49 height 14
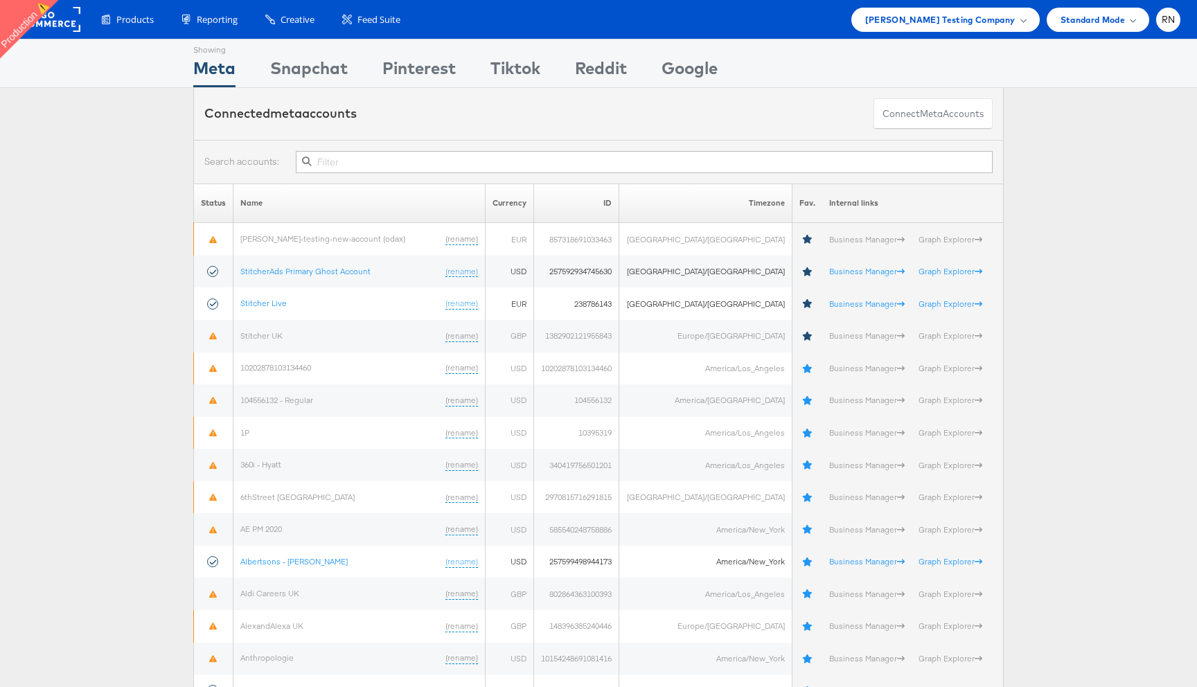
click at [1185, 26] on div "Products Product Catalogs Enhance Your Product Catalog, Map Them to Publishers,…" at bounding box center [598, 19] width 1197 height 39
click at [1175, 21] on span "RN" at bounding box center [1169, 19] width 14 height 9
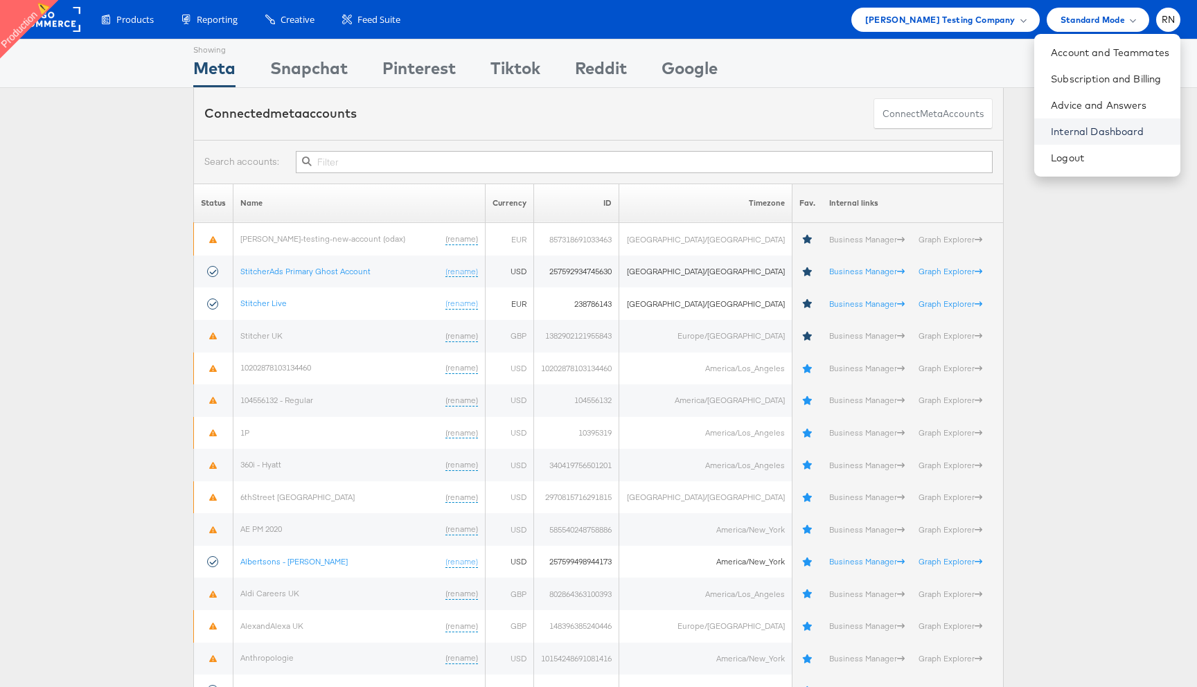
click at [1090, 127] on link "Internal Dashboard" at bounding box center [1110, 132] width 118 height 14
click at [962, 21] on span "Colin Clarke Testing Company" at bounding box center [940, 19] width 150 height 15
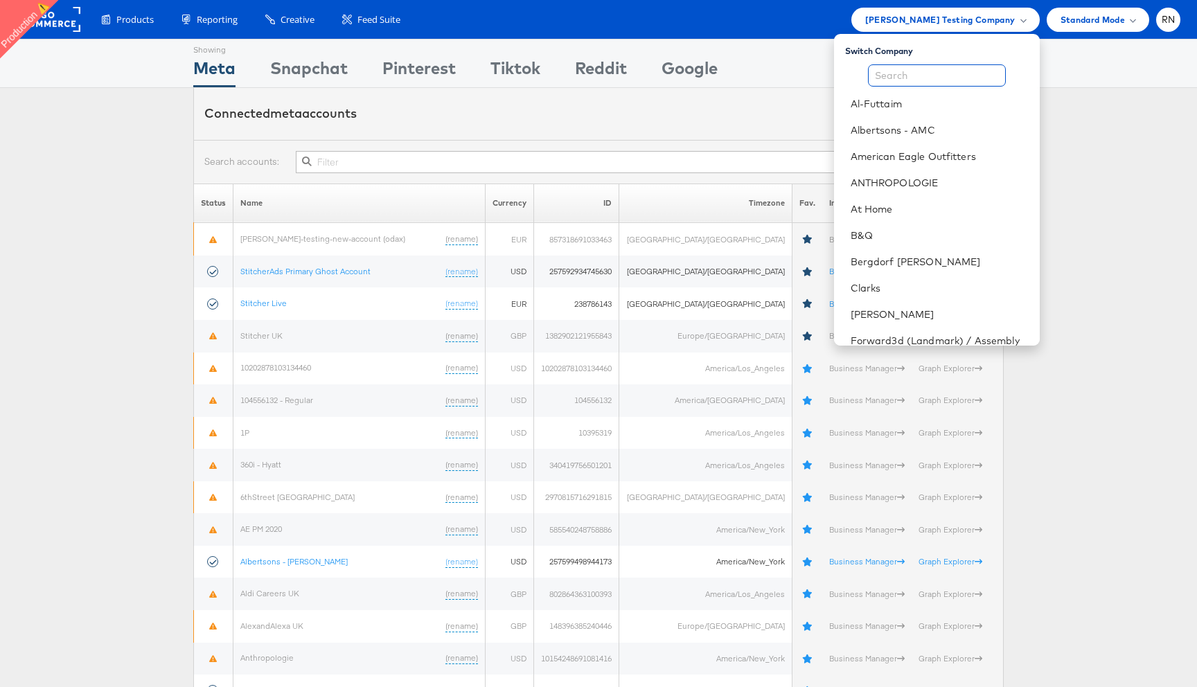
click at [925, 80] on input "text" at bounding box center [937, 75] width 138 height 22
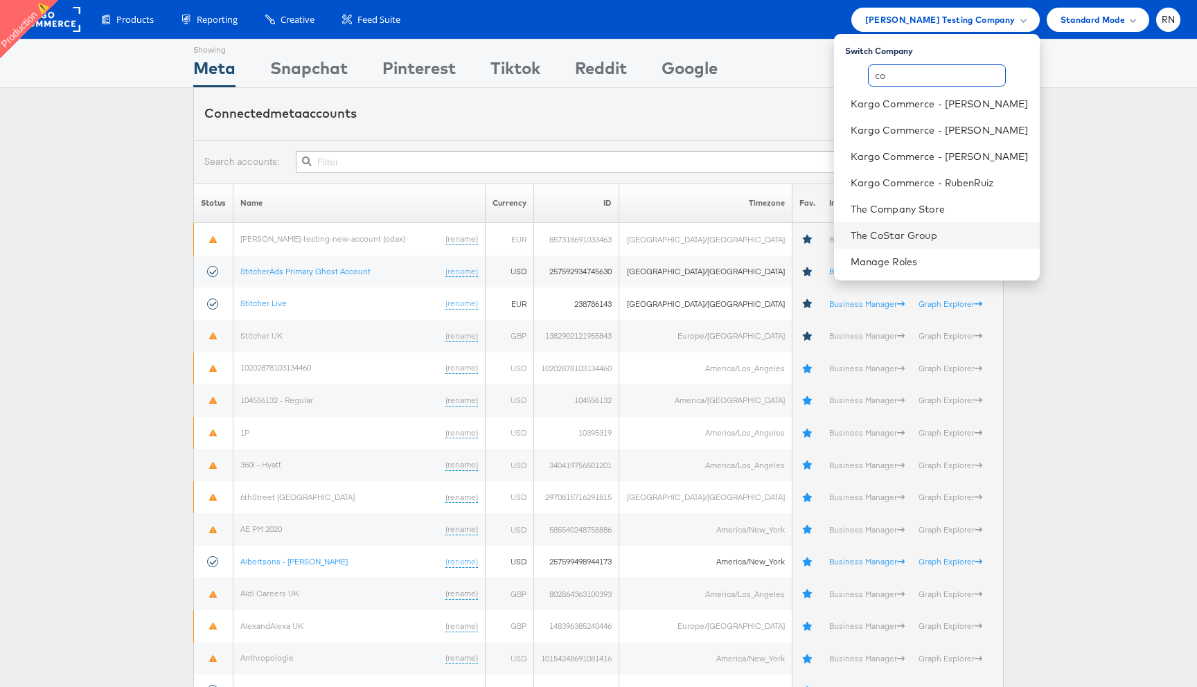
type input "co"
click at [907, 243] on li "The CoStar Group" at bounding box center [937, 235] width 206 height 26
click at [909, 231] on link "The CoStar Group" at bounding box center [940, 236] width 178 height 14
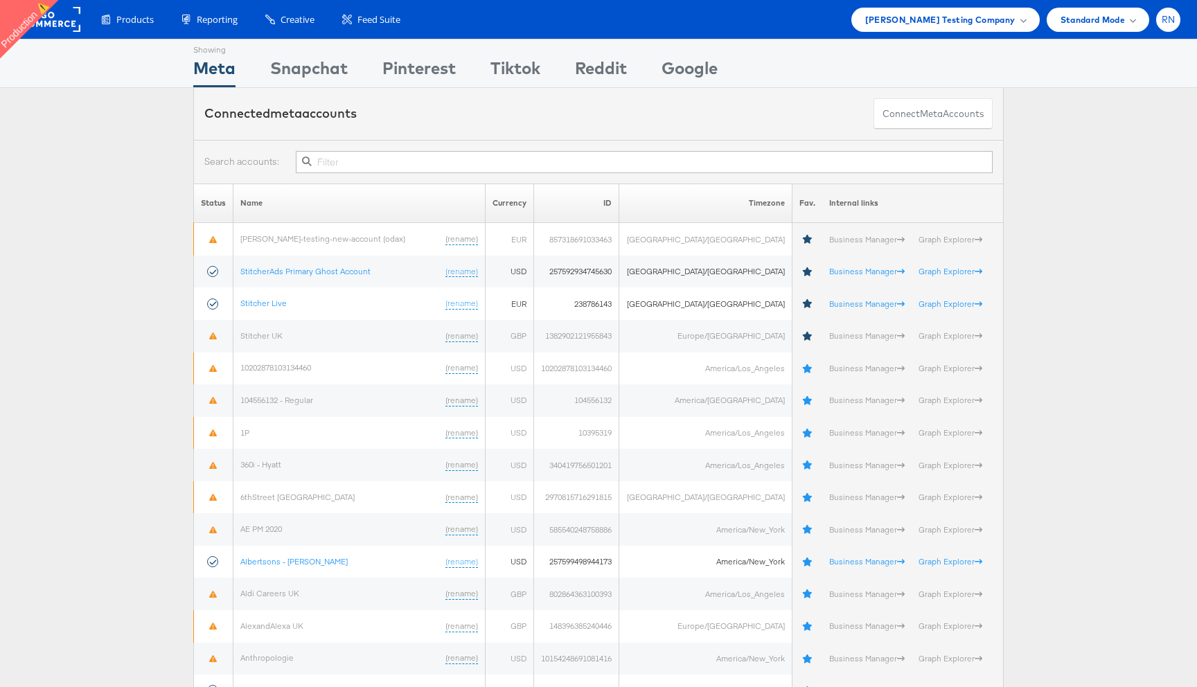
click at [1165, 15] on span "RN" at bounding box center [1169, 19] width 14 height 9
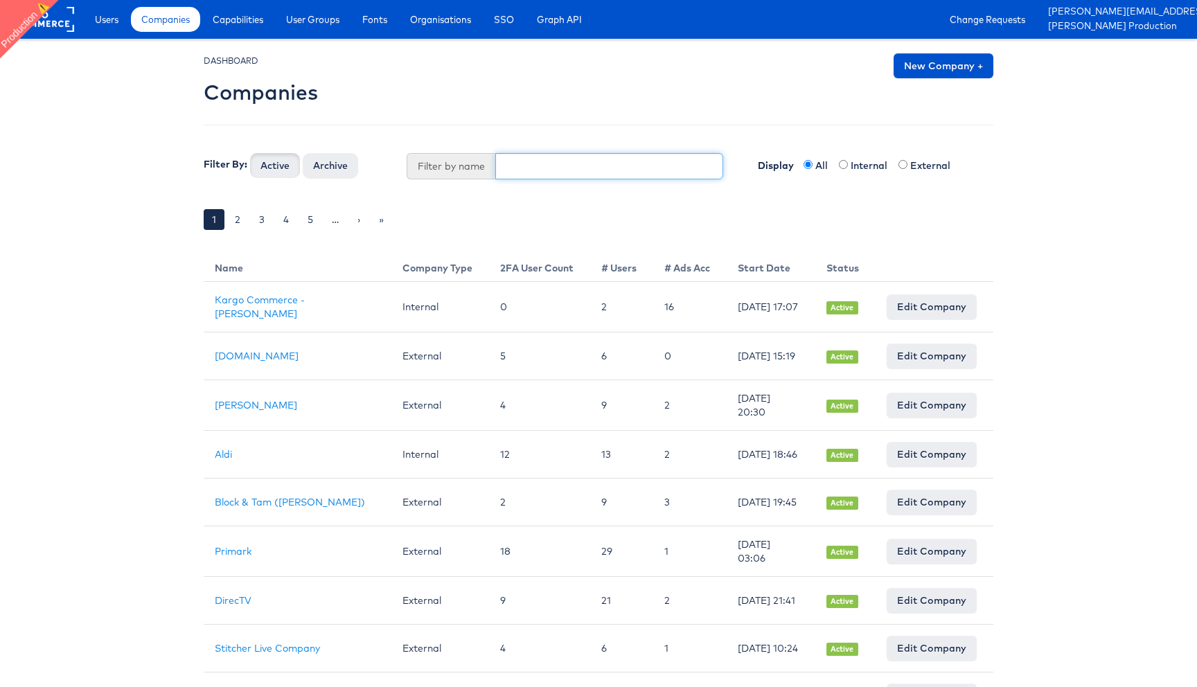
click at [549, 168] on input "text" at bounding box center [609, 166] width 229 height 26
type input "the costar"
click at [250, 153] on button "Active" at bounding box center [275, 165] width 50 height 25
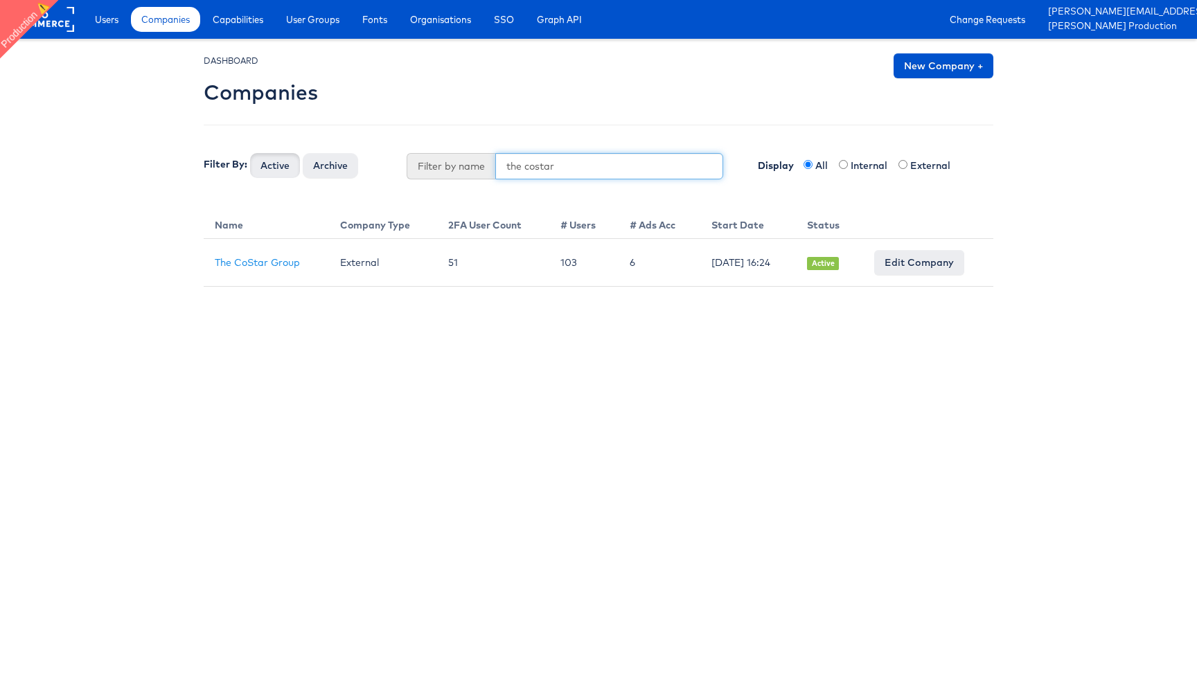
drag, startPoint x: 561, startPoint y: 167, endPoint x: 485, endPoint y: 167, distance: 76.2
click at [485, 167] on div "Filter by name the costar" at bounding box center [565, 166] width 317 height 26
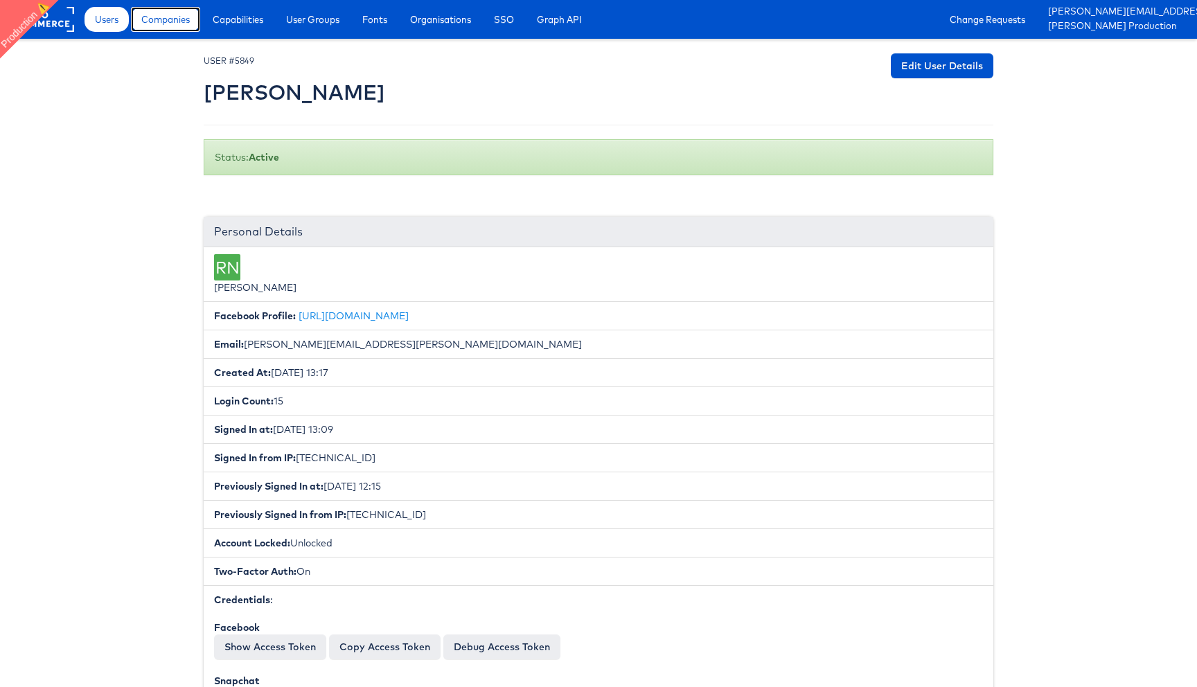
click at [177, 26] on span "Companies" at bounding box center [165, 19] width 49 height 14
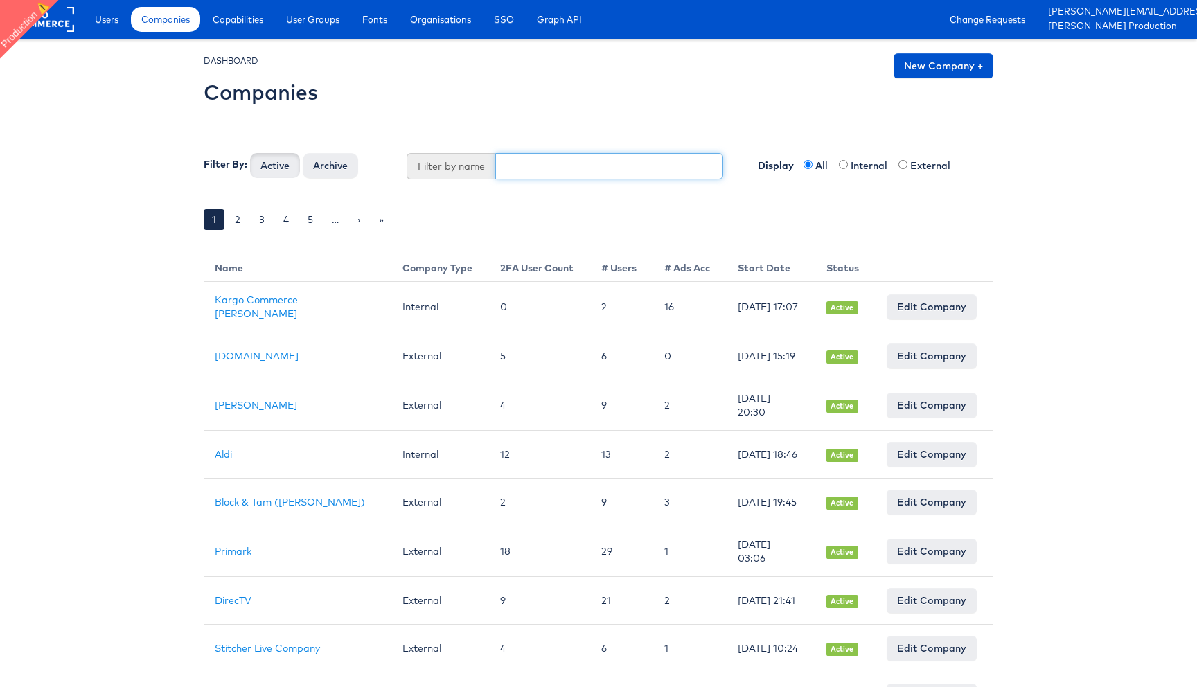
click at [534, 161] on input "text" at bounding box center [609, 166] width 229 height 26
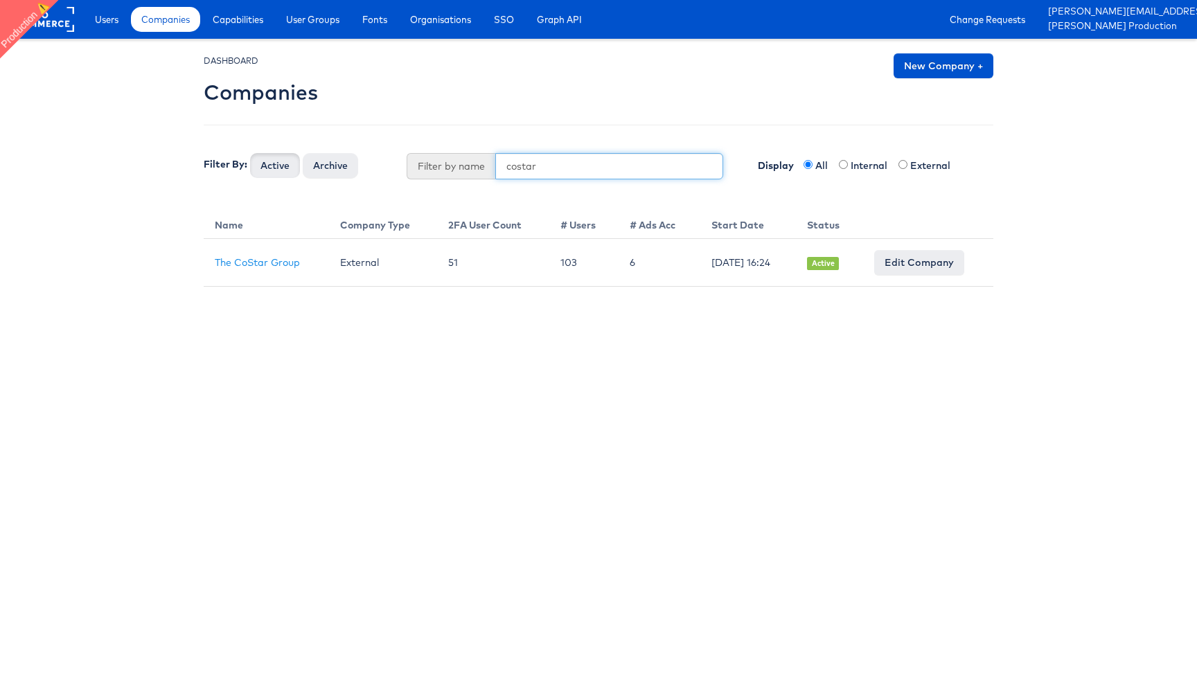
type input "costar"
click at [250, 153] on button "Active" at bounding box center [275, 165] width 50 height 25
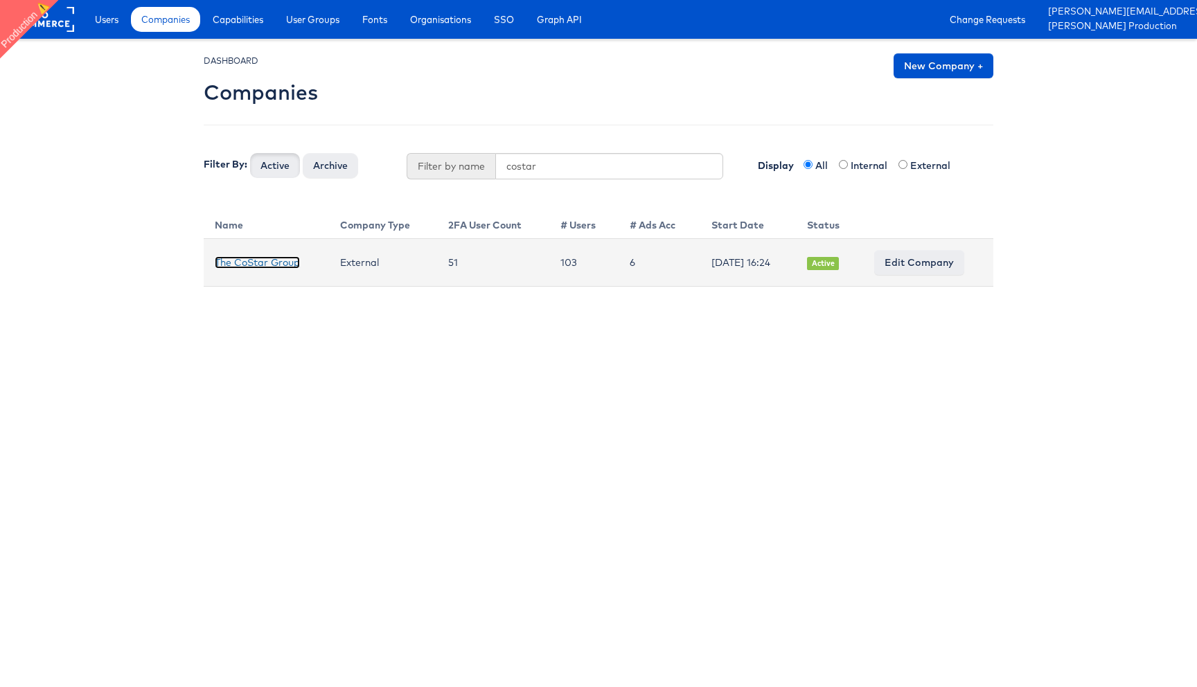
click at [292, 263] on link "The CoStar Group" at bounding box center [257, 262] width 85 height 12
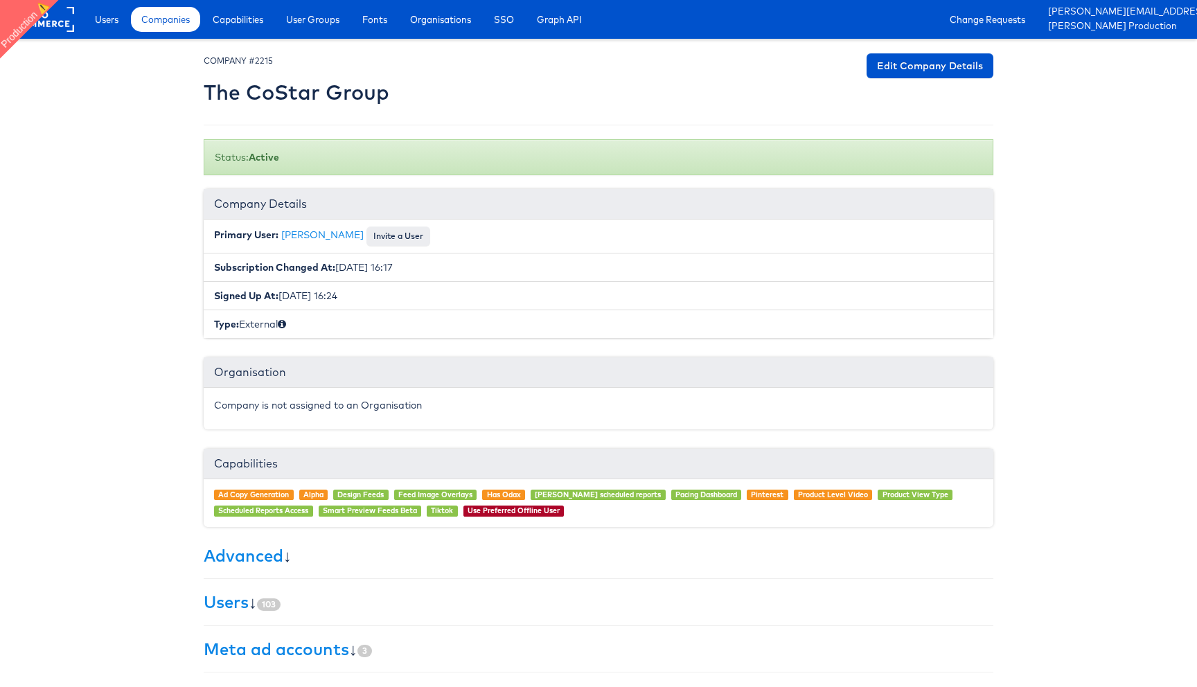
click at [267, 61] on small "COMPANY #2215" at bounding box center [238, 60] width 69 height 10
copy small "2215"
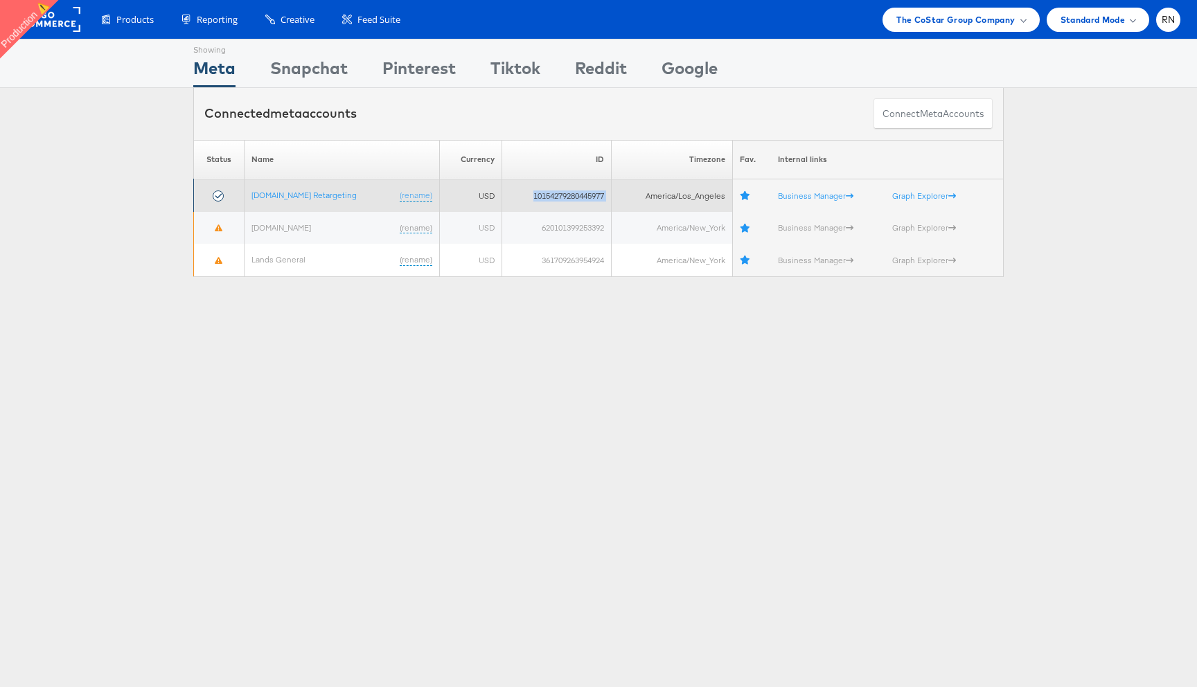
drag, startPoint x: 525, startPoint y: 191, endPoint x: 619, endPoint y: 191, distance: 94.2
click at [619, 191] on tr "[DOMAIN_NAME] Retargeting (rename) USD 10154279280445977 America/Los_Angeles Bu…" at bounding box center [599, 195] width 810 height 33
copy tr "10154279280445977"
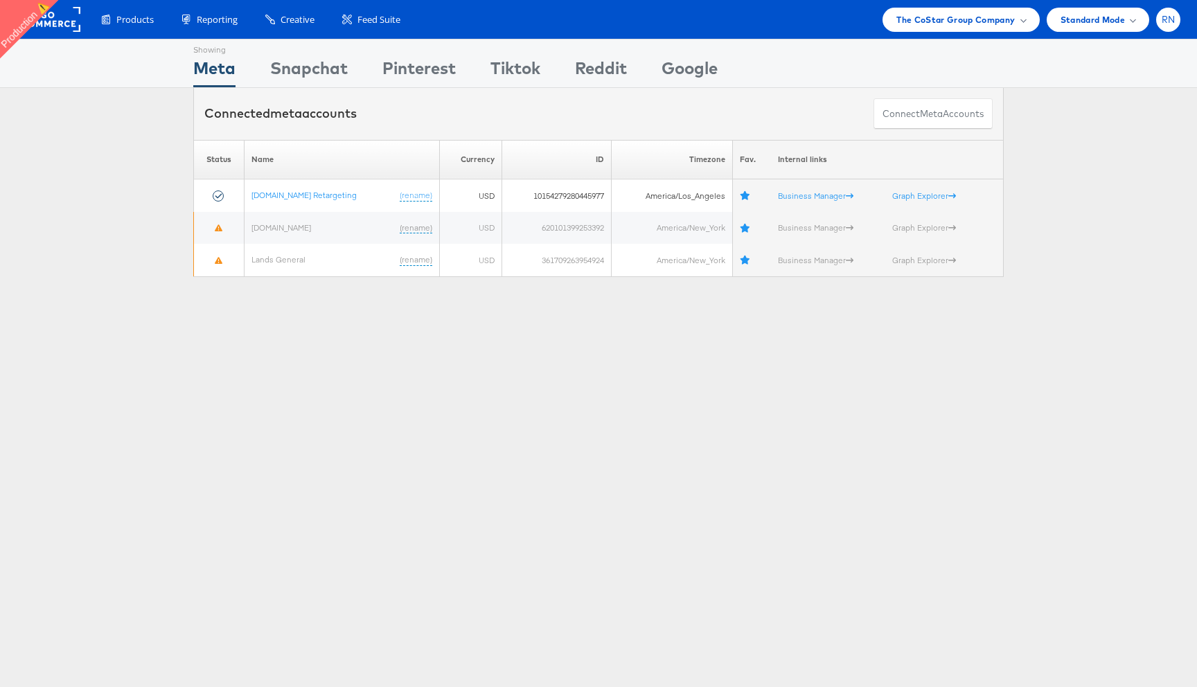
click at [1172, 21] on span "RN" at bounding box center [1169, 19] width 14 height 9
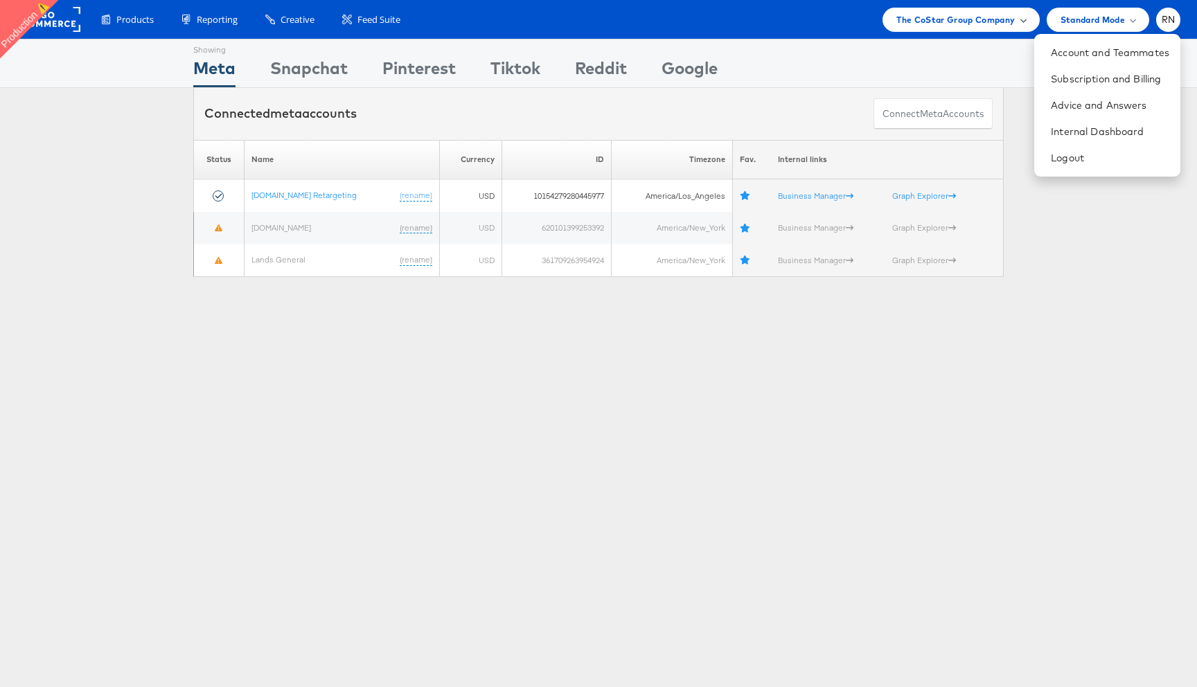
click at [1001, 19] on span "The CoStar Group Company" at bounding box center [956, 19] width 118 height 15
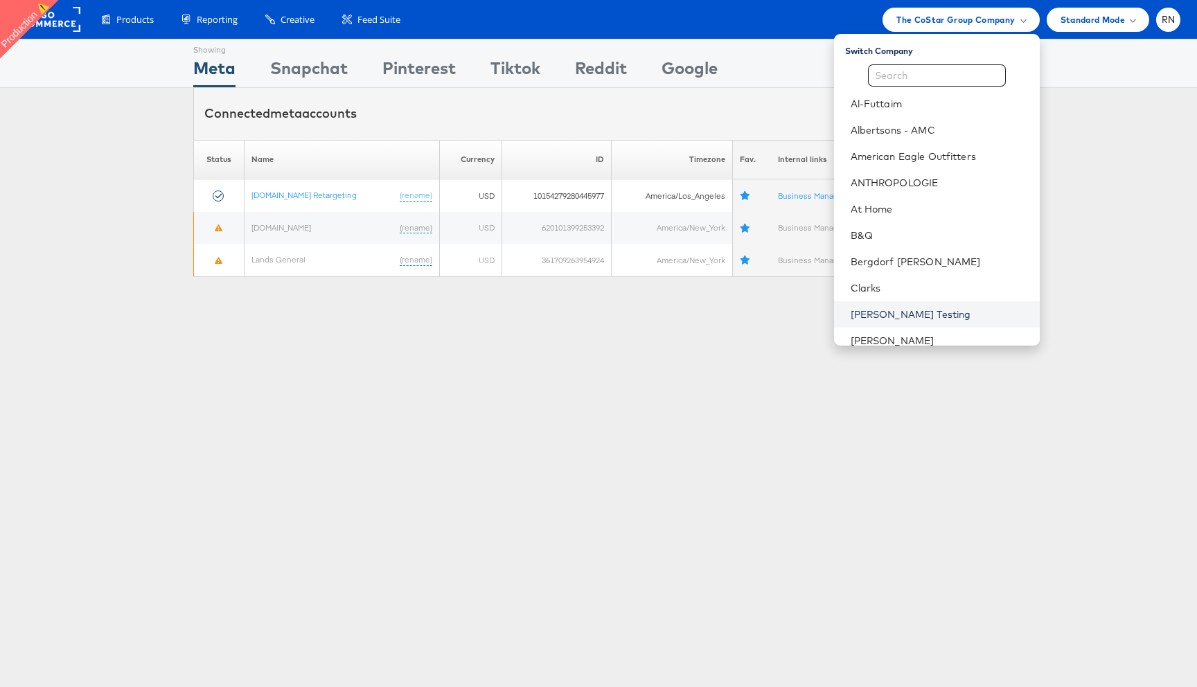
click at [905, 309] on link "[PERSON_NAME] Testing" at bounding box center [940, 315] width 178 height 14
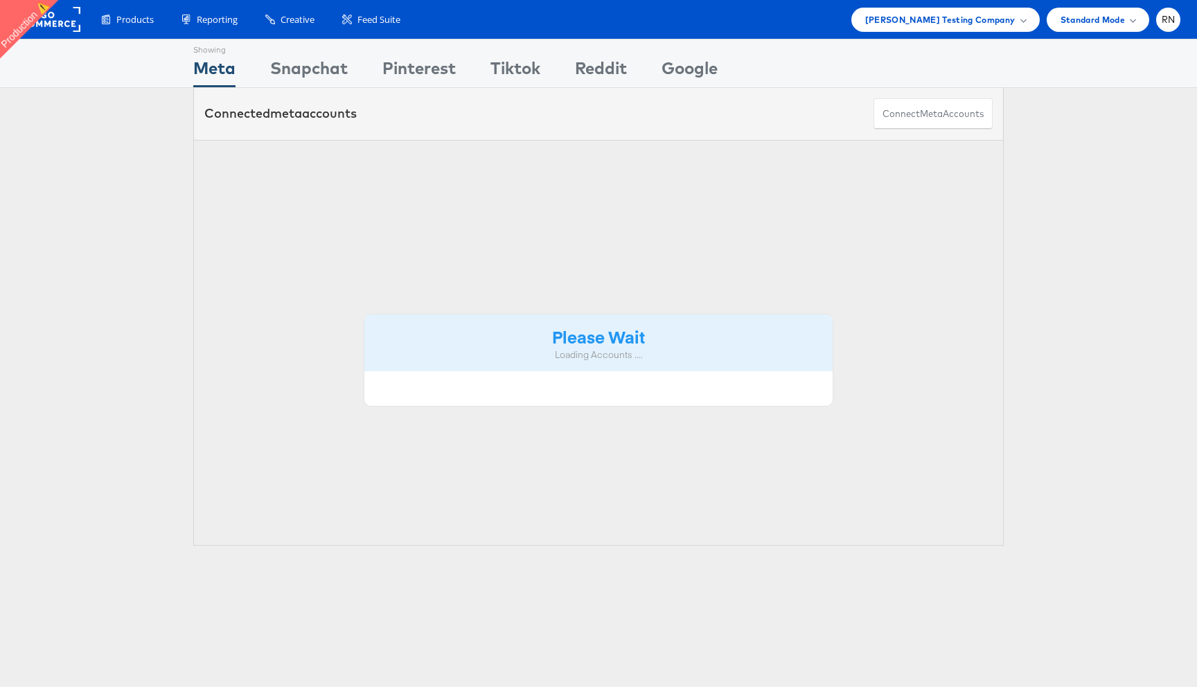
click at [1172, 15] on span "RN" at bounding box center [1169, 19] width 14 height 9
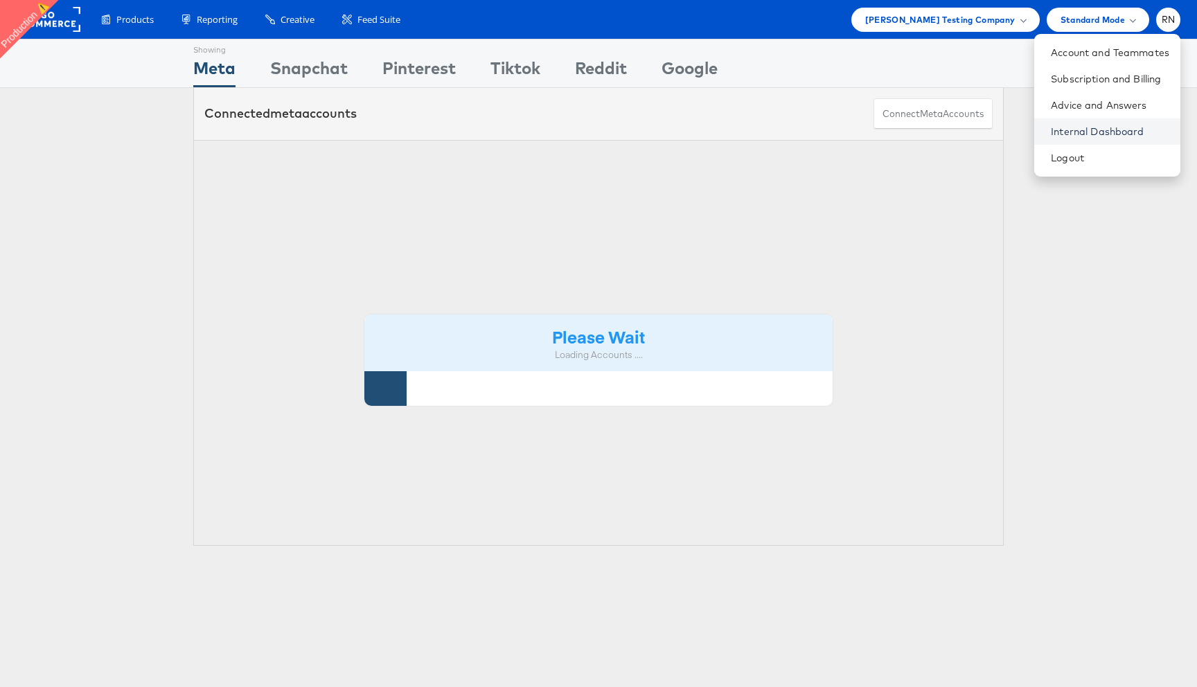
click at [1095, 136] on link "Internal Dashboard" at bounding box center [1110, 132] width 118 height 14
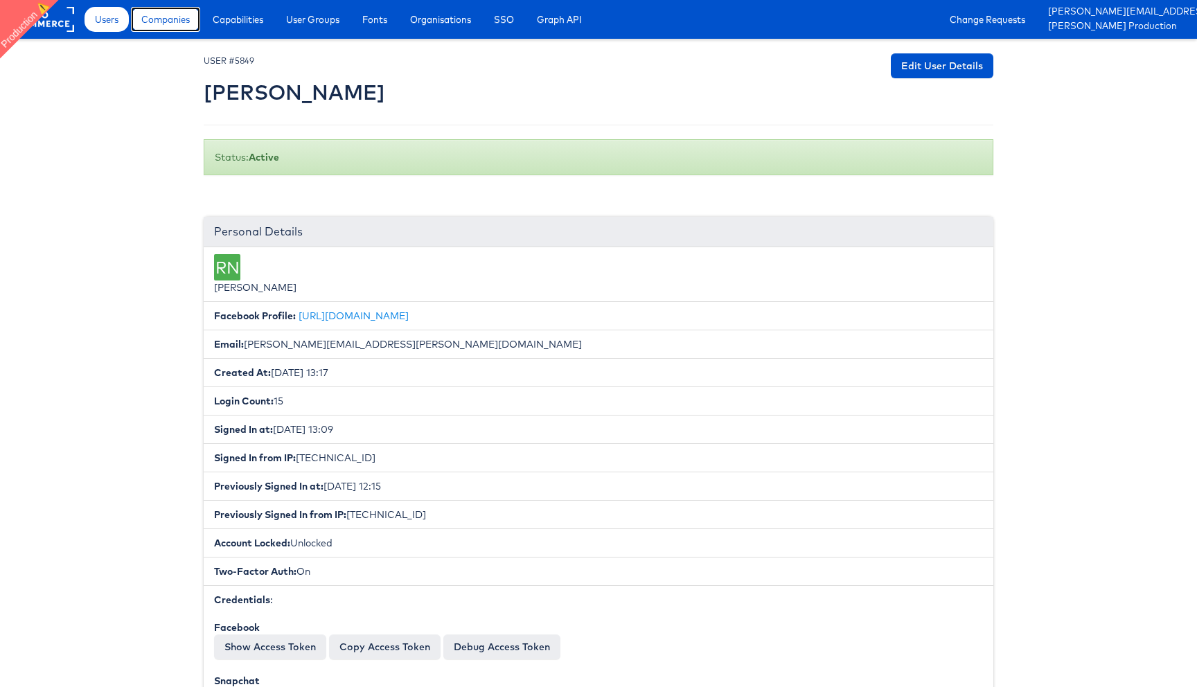
click at [173, 26] on span "Companies" at bounding box center [165, 19] width 49 height 14
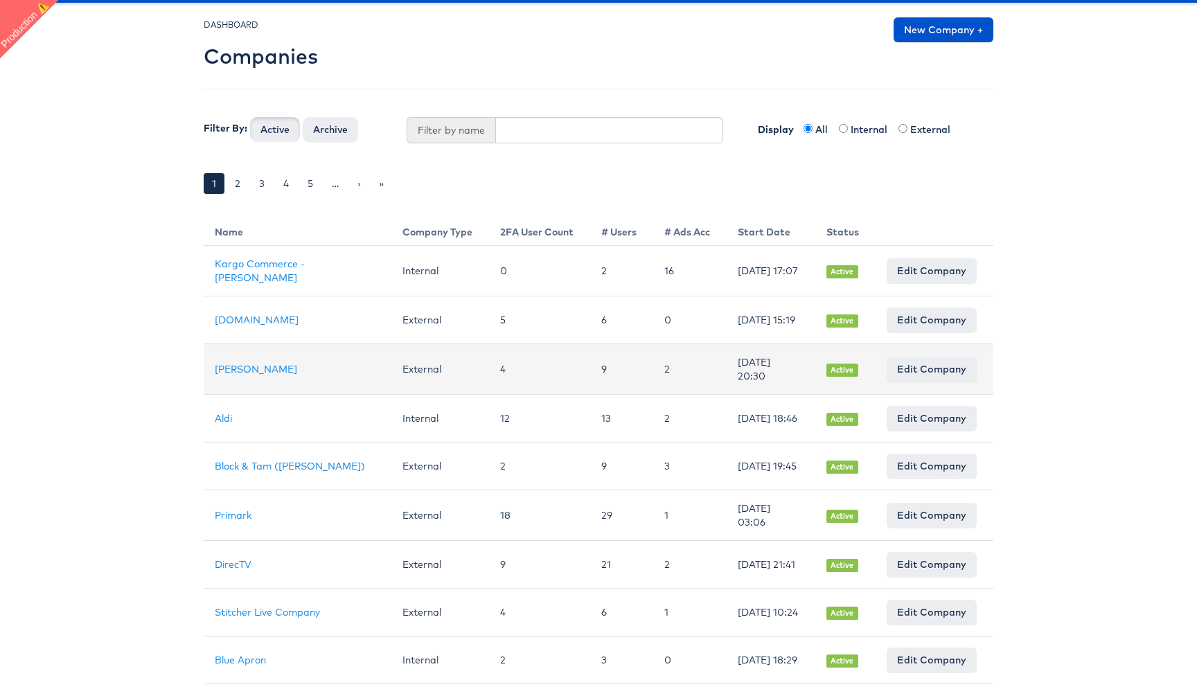
scroll to position [54, 0]
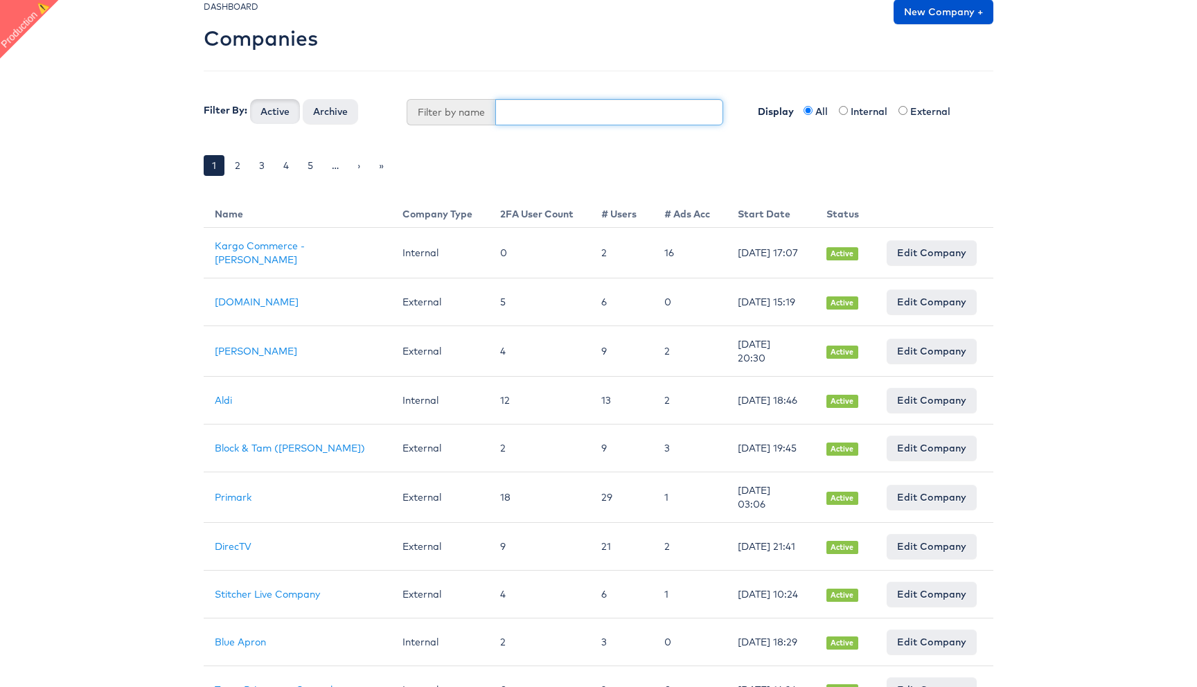
click at [595, 116] on input "text" at bounding box center [609, 112] width 229 height 26
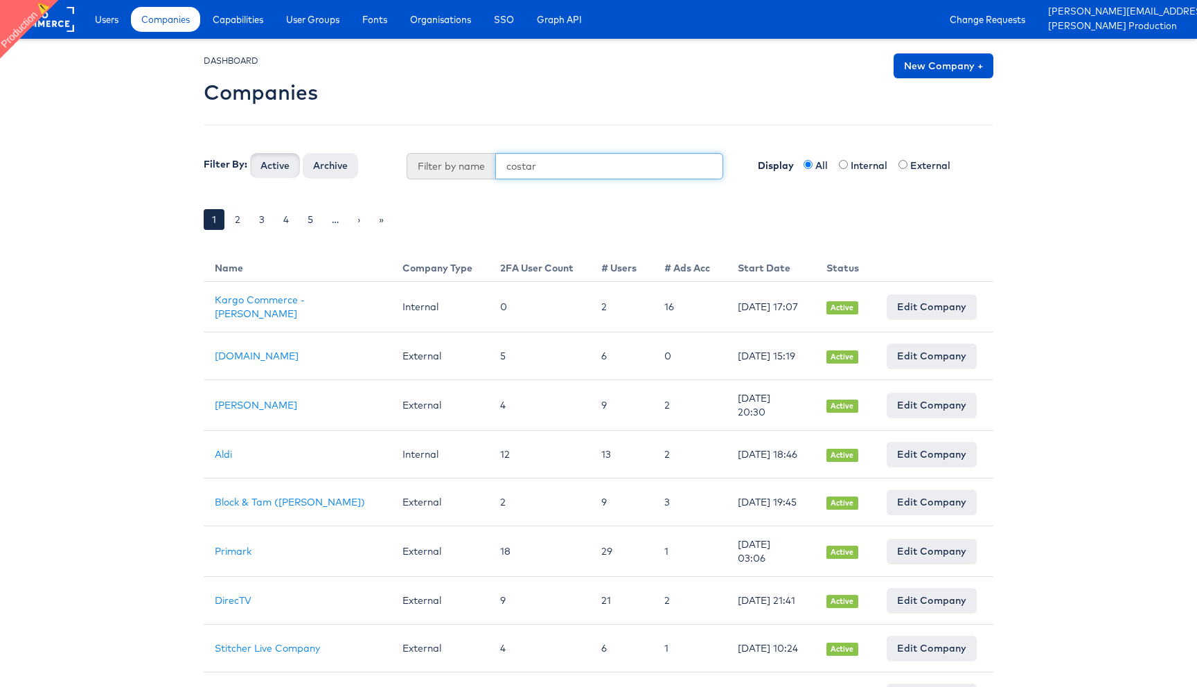
click at [250, 153] on button "Active" at bounding box center [275, 165] width 50 height 25
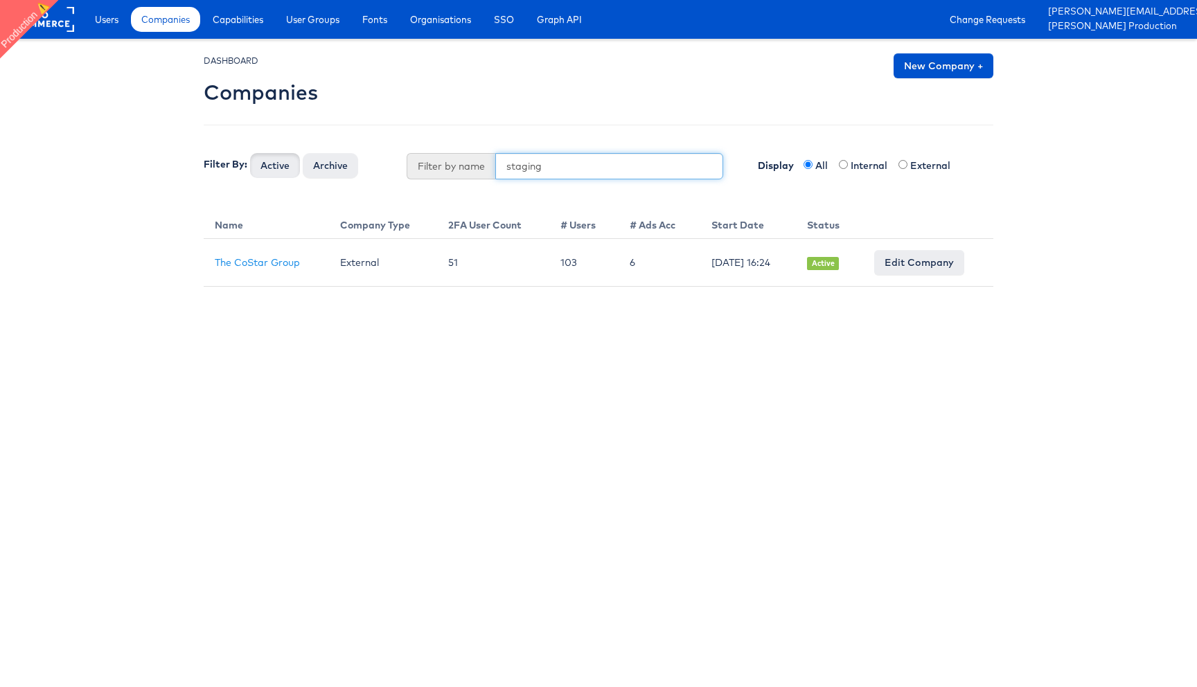
type input "staging"
click at [250, 153] on button "Active" at bounding box center [275, 165] width 50 height 25
